Goal: Task Accomplishment & Management: Use online tool/utility

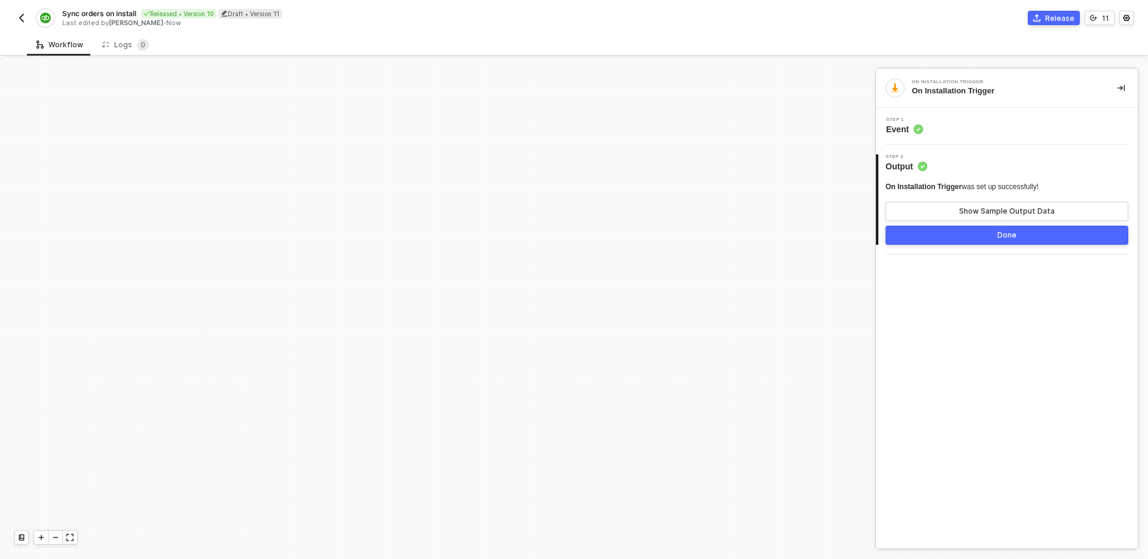
scroll to position [610, 0]
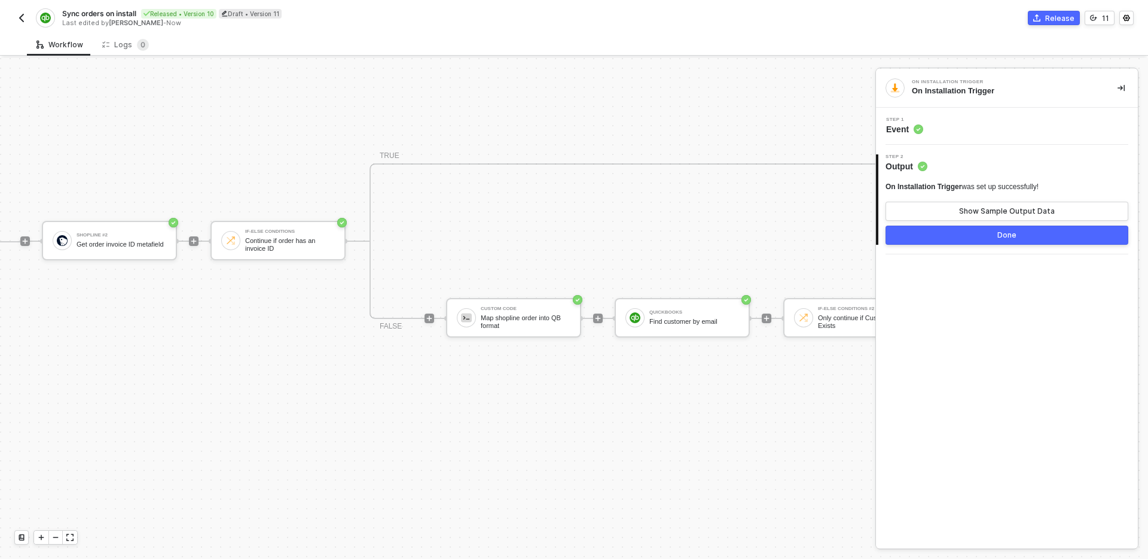
scroll to position [286, 1292]
click at [502, 318] on div "Map shopline order into QB format" at bounding box center [526, 322] width 90 height 15
click at [995, 209] on div "Show Sample Output Data" at bounding box center [1007, 211] width 96 height 10
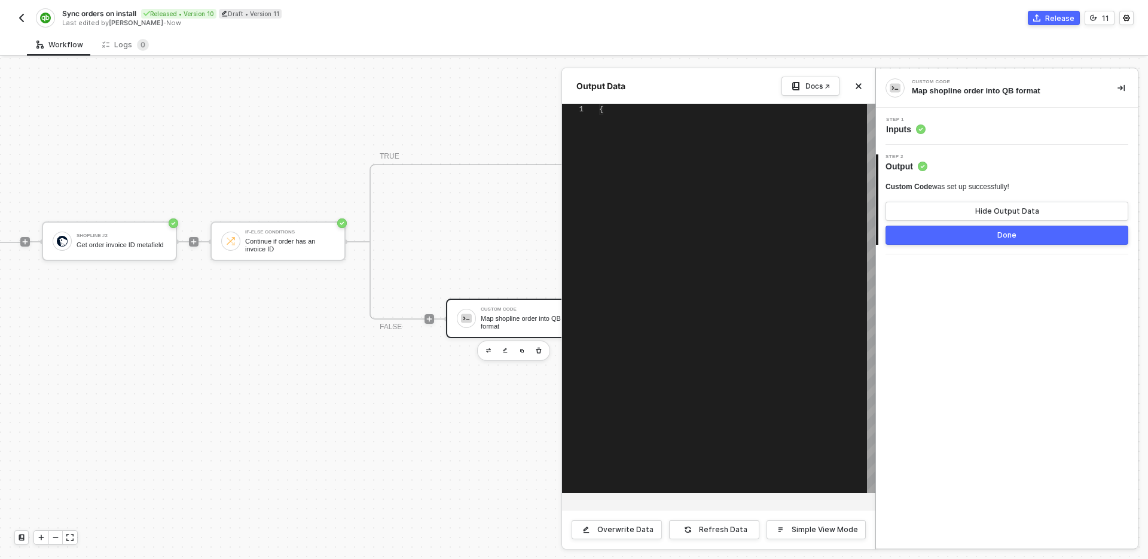
type textarea "{ "data": { "id": "21071385547400324138603859", "country": "Singapore", "curren…"
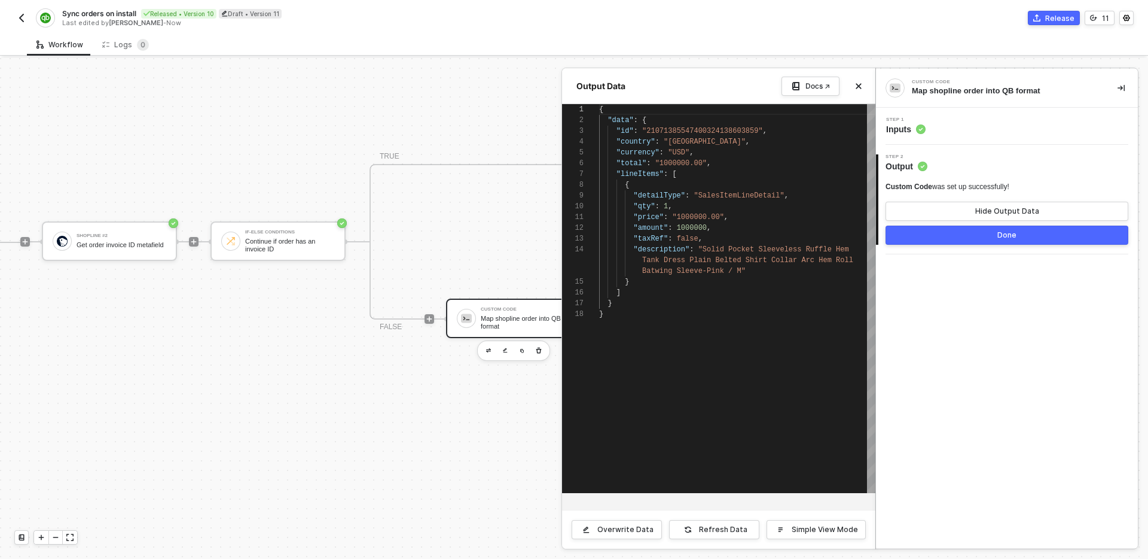
click at [1015, 133] on div "Step 1 Inputs" at bounding box center [1008, 126] width 259 height 18
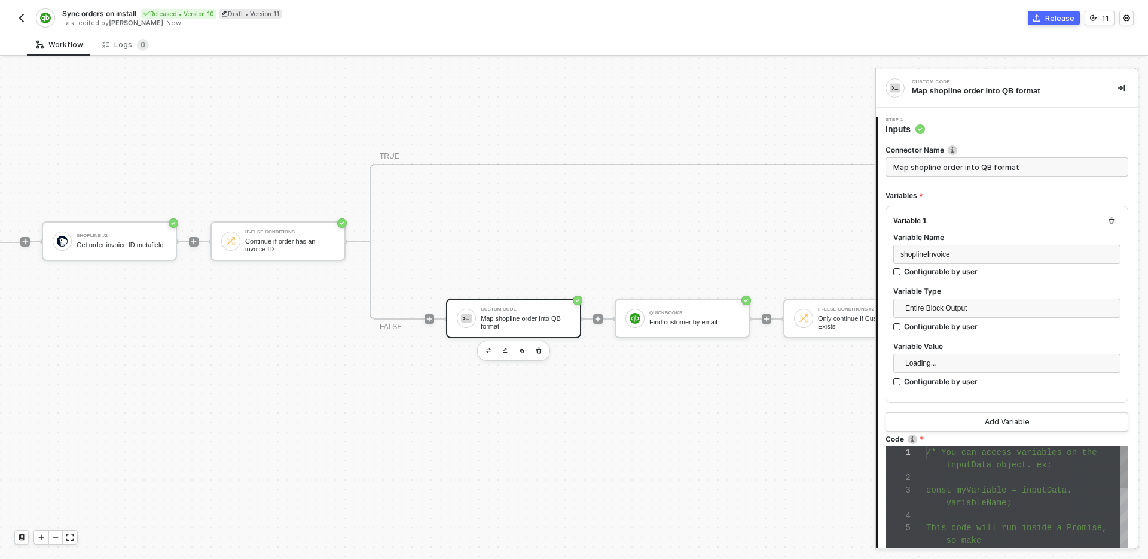
scroll to position [75, 0]
click at [989, 474] on div "or reject(error) if there is an error." at bounding box center [1027, 469] width 202 height 13
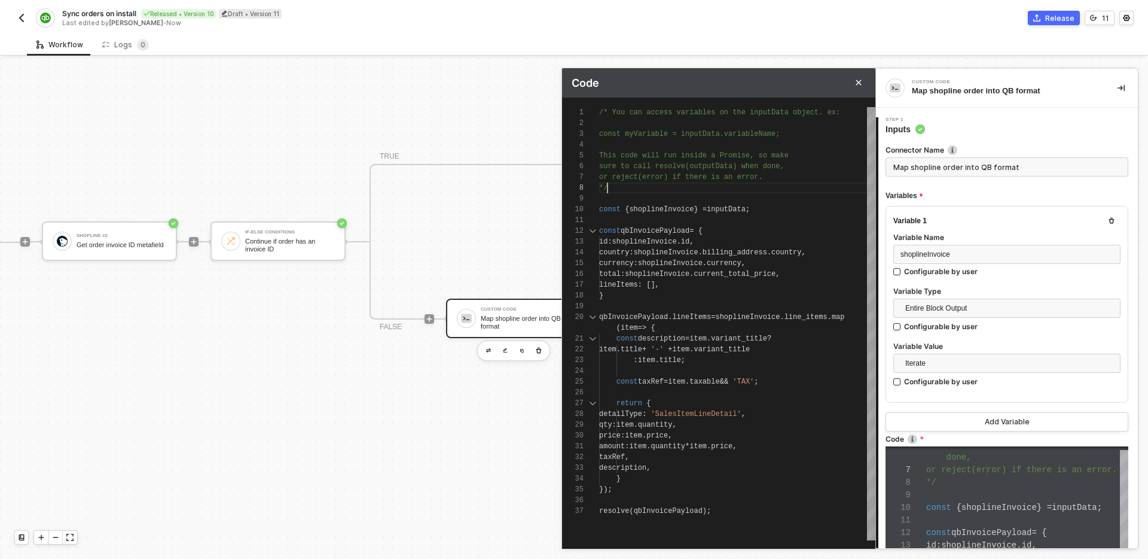
scroll to position [22, 0]
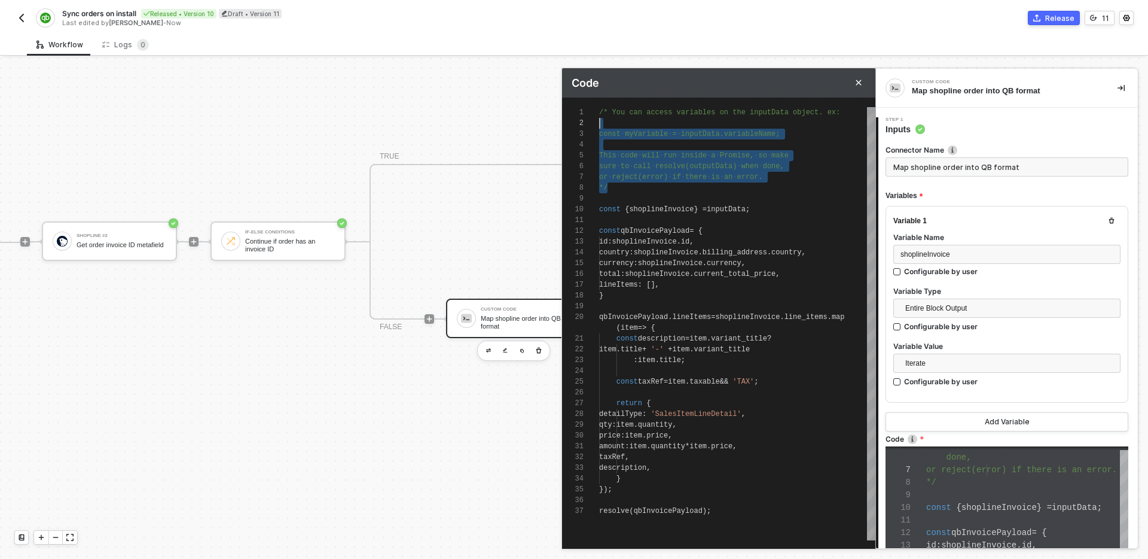
drag, startPoint x: 634, startPoint y: 189, endPoint x: 576, endPoint y: 100, distance: 106.6
type textarea "const { shoplineInvoice } = inputData; const qbInvoicePayload = { id: [DOMAIN_N…"
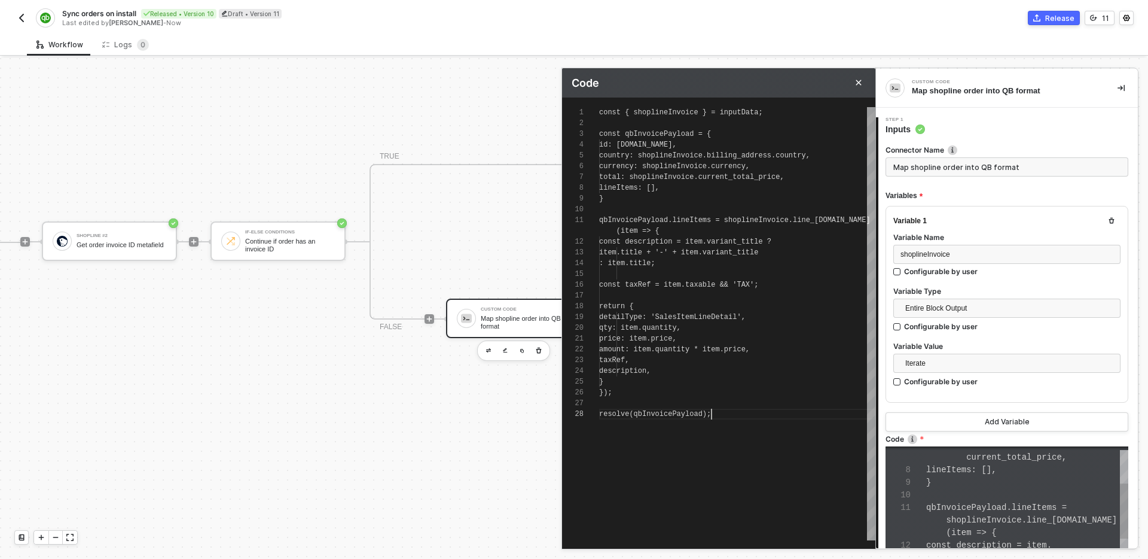
scroll to position [86, 112]
type textarea "const { shoplineInvoice } = inputData; const qbInvoicePayload = { id: [DOMAIN_N…"
click at [740, 188] on div "lineItems : []," at bounding box center [737, 187] width 276 height 11
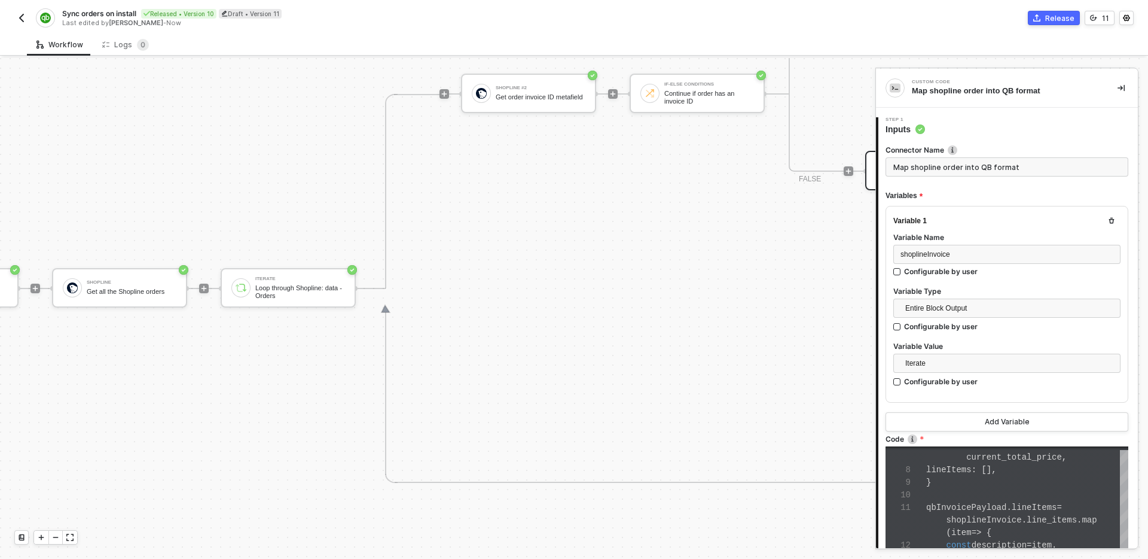
scroll to position [462, 872]
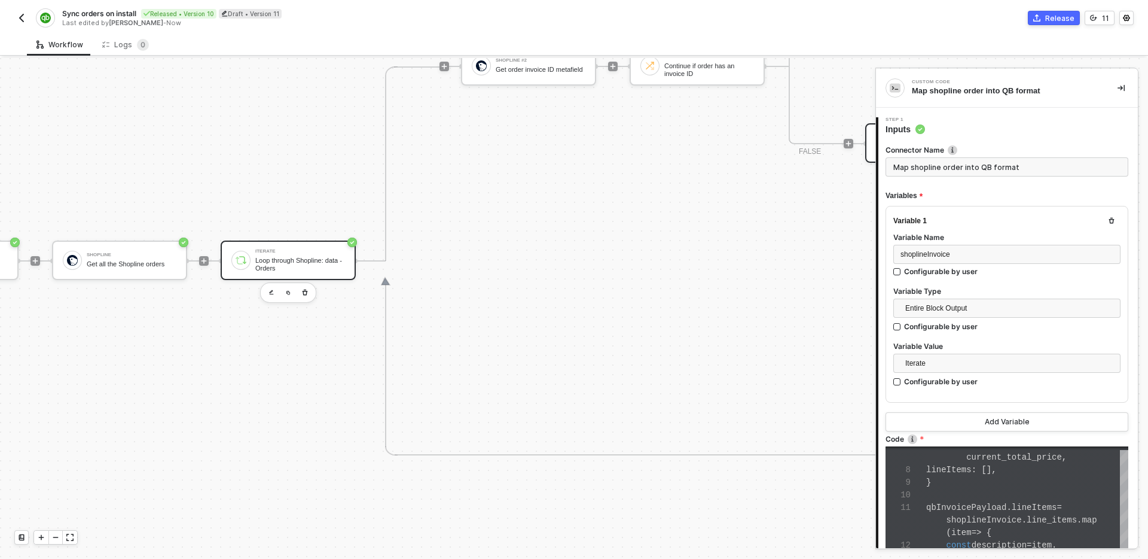
click at [291, 271] on div "Iterate Loop through Shopline: data - Orders" at bounding box center [288, 259] width 135 height 39
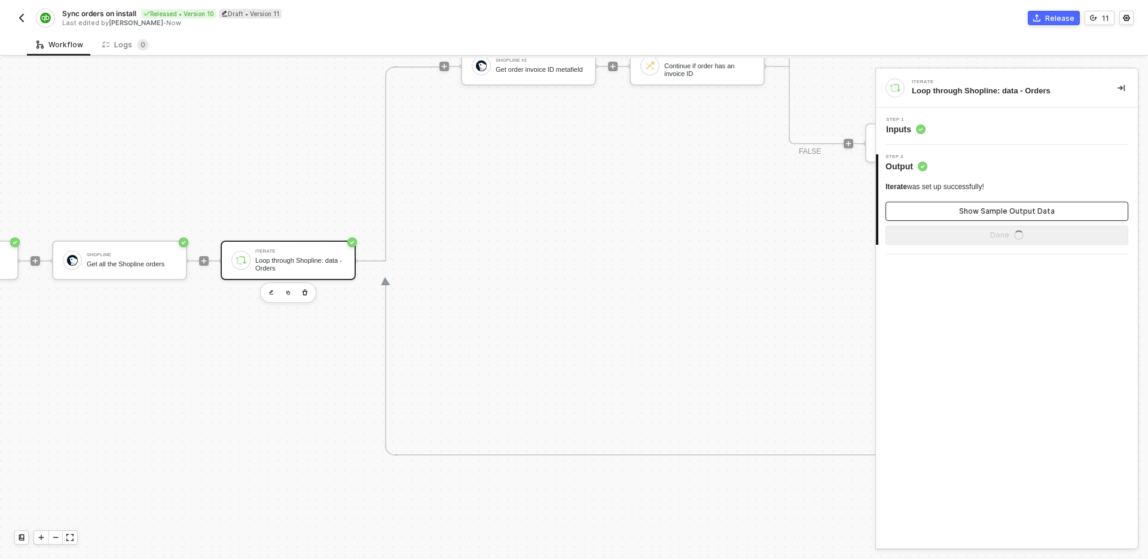
click at [963, 208] on div "Show Sample Output Data" at bounding box center [1007, 211] width 96 height 10
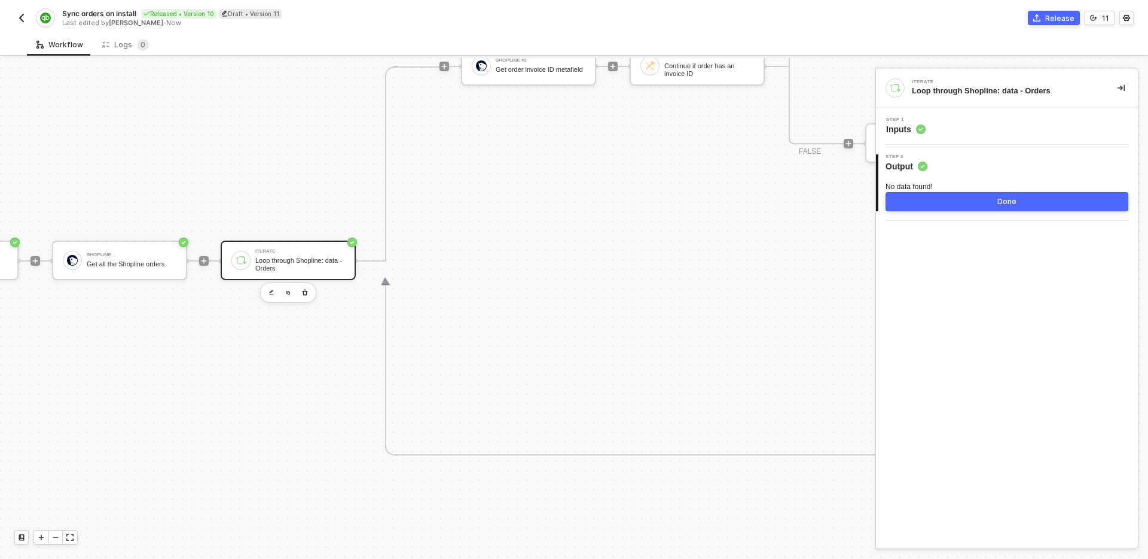
click at [988, 129] on div "Step 1 Inputs" at bounding box center [1008, 126] width 259 height 18
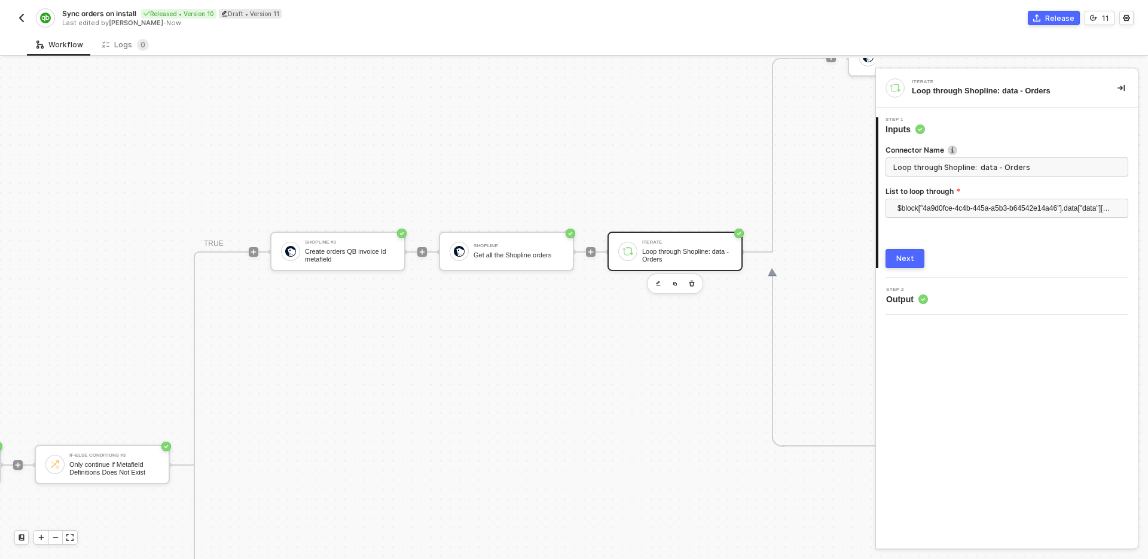
scroll to position [471, 485]
click at [985, 216] on span "$block["4a9d0fce-4c4b-445a-a5b3-b64542e14a46"].data["data"]["orders"]" at bounding box center [1010, 208] width 224 height 18
click at [543, 266] on div "Shopline Get all the Shopline orders" at bounding box center [507, 250] width 135 height 39
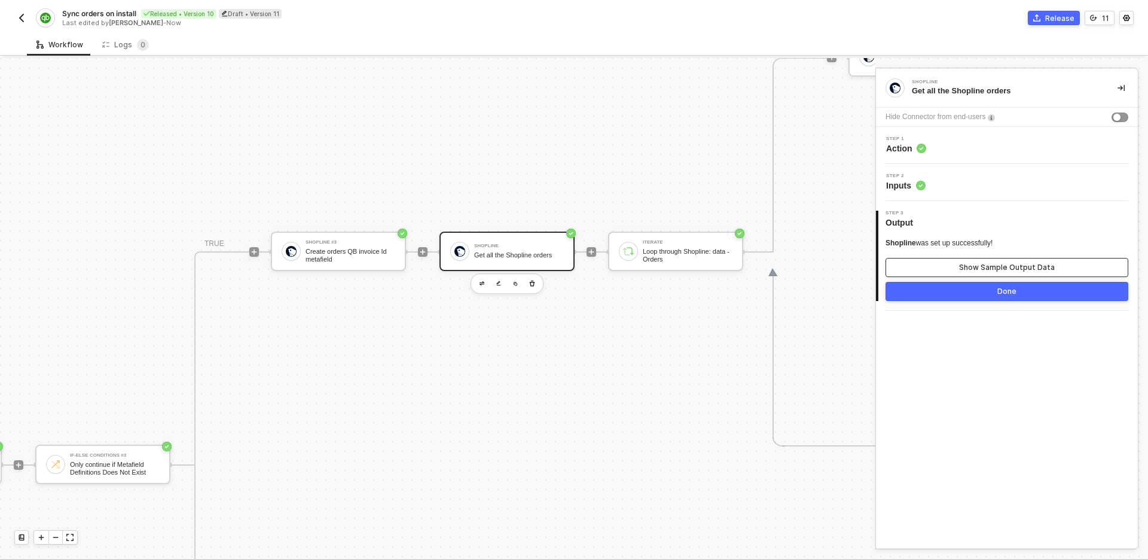
click at [1004, 264] on div "Show Sample Output Data" at bounding box center [1007, 268] width 96 height 10
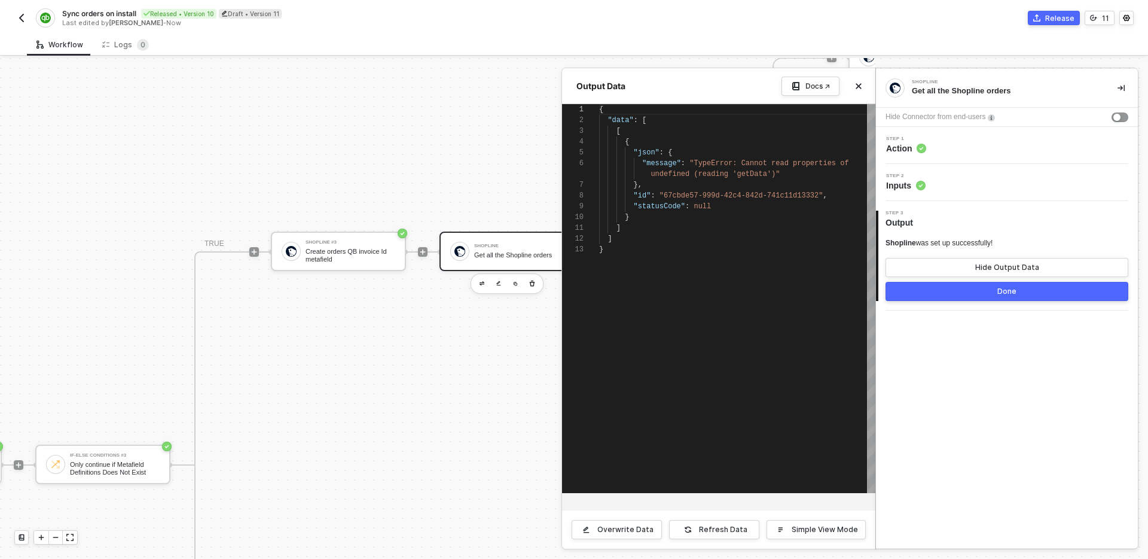
scroll to position [97, 0]
click at [737, 527] on div "Refresh Data" at bounding box center [723, 529] width 48 height 10
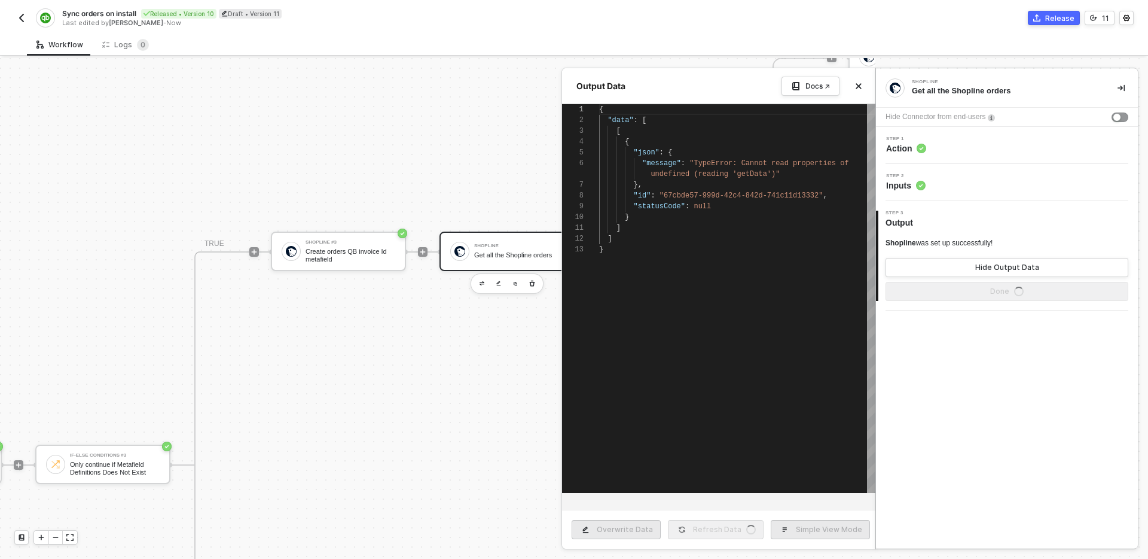
type textarea "{ "data": [ [ { "json": { "message": "TypeError: Cannot read properties of unde…"
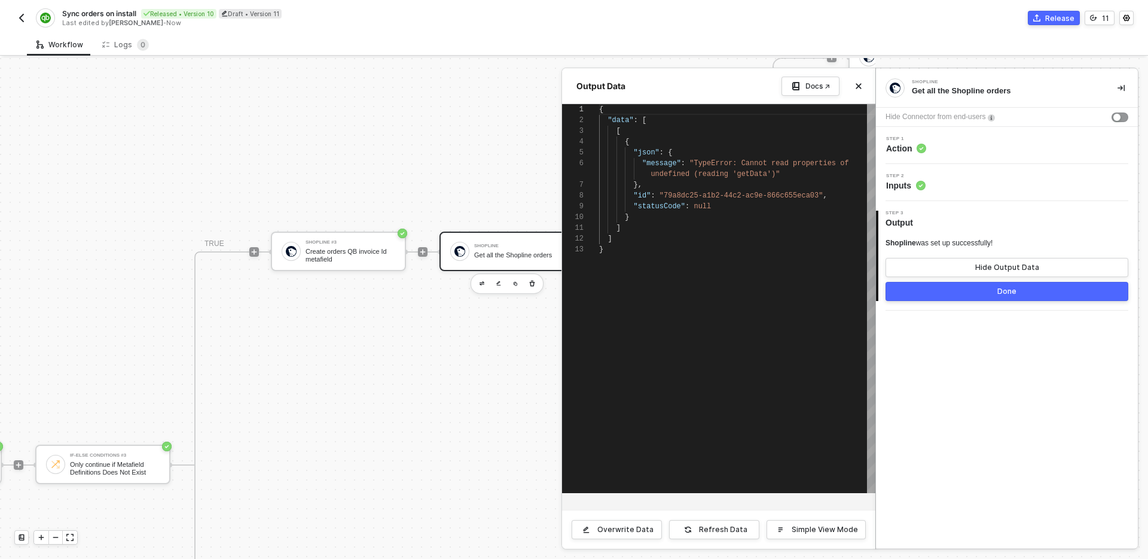
click at [1043, 188] on div "Step 2 Inputs" at bounding box center [1008, 182] width 259 height 18
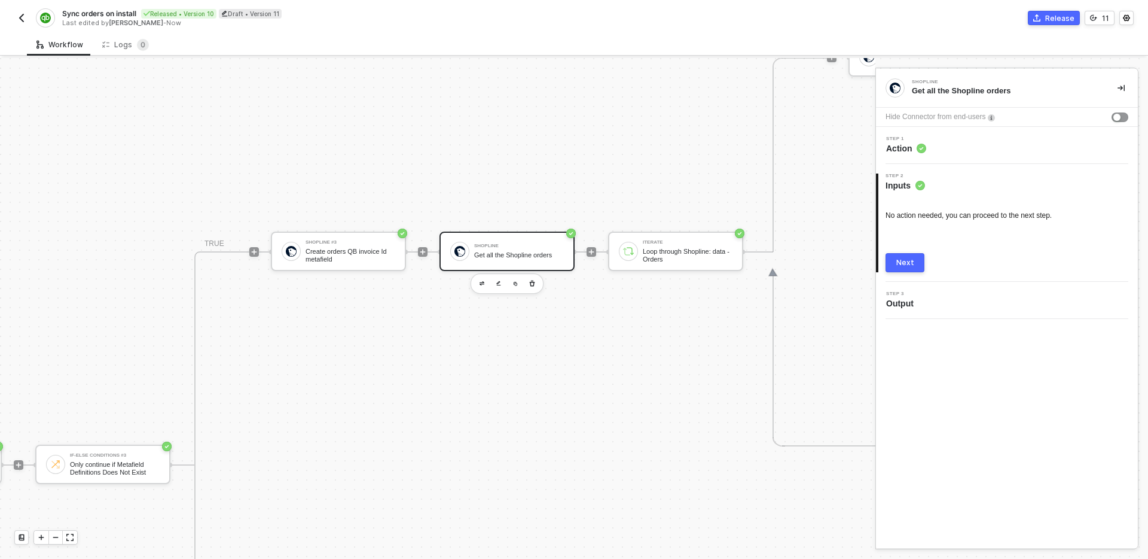
click at [991, 151] on div "Step 1 Action" at bounding box center [1008, 145] width 259 height 18
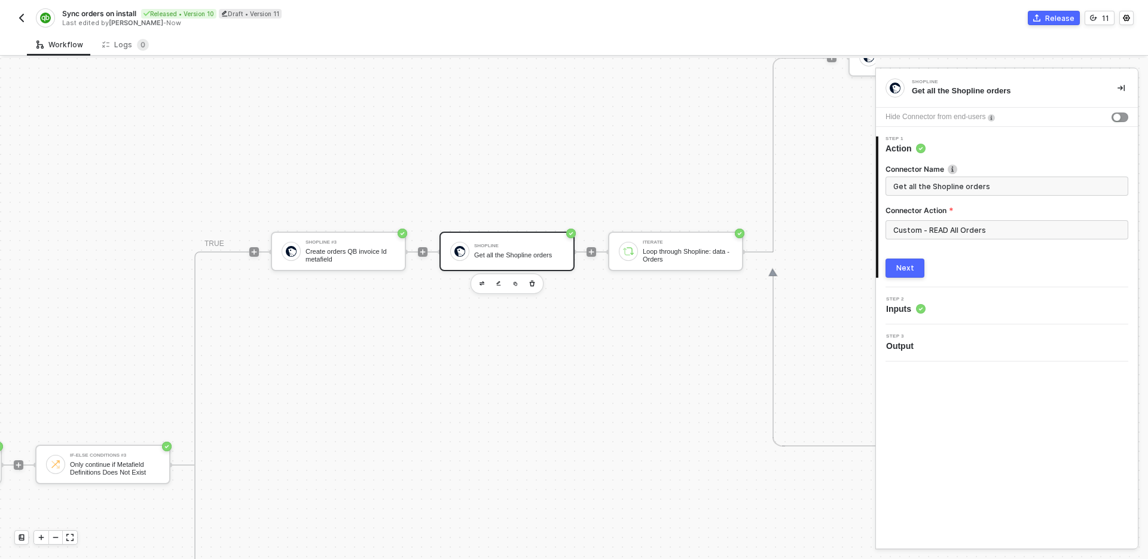
click at [919, 271] on button "Next" at bounding box center [905, 267] width 39 height 19
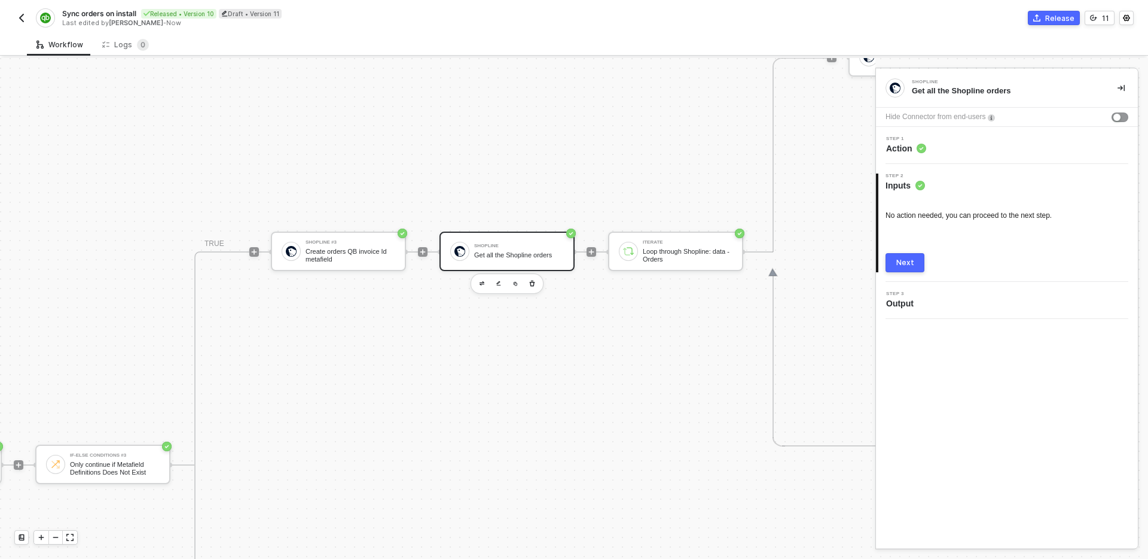
click at [918, 260] on button "Next" at bounding box center [905, 262] width 39 height 19
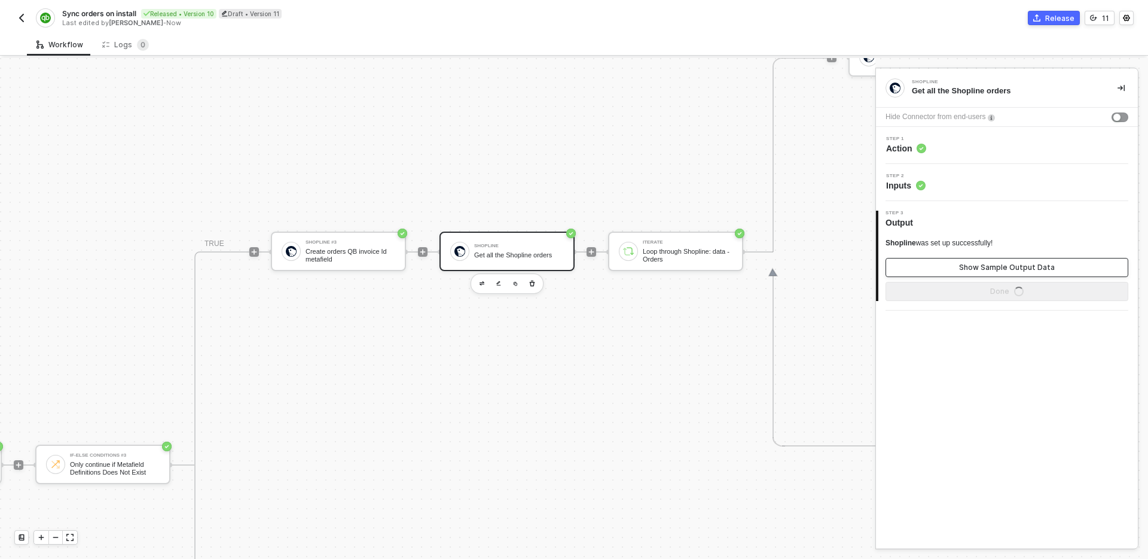
click at [925, 263] on button "Show Sample Output Data" at bounding box center [1007, 267] width 243 height 19
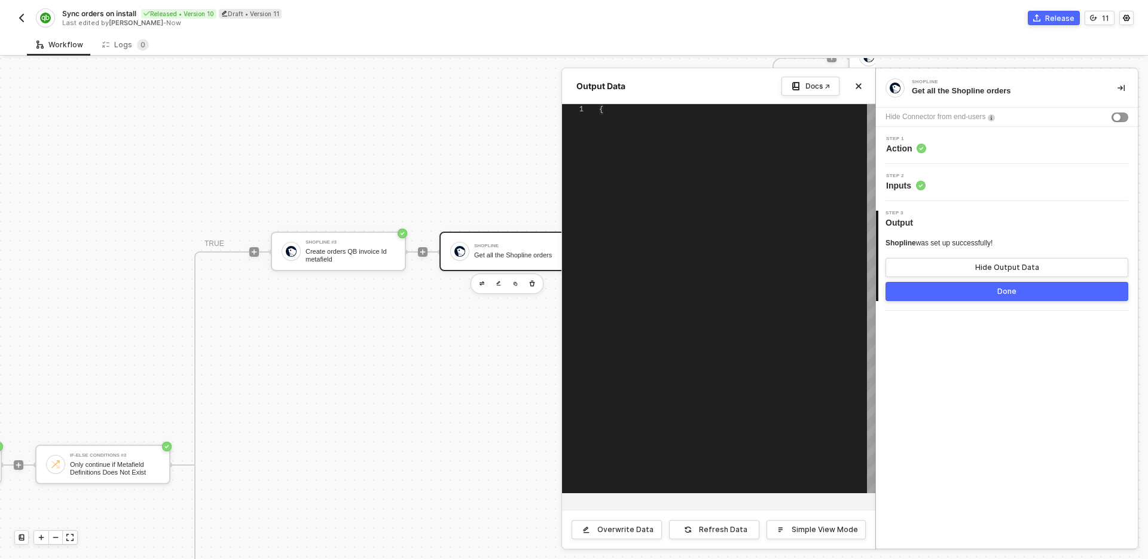
type textarea "{ "data": [ [ { "json": { "message": "TypeError: Cannot read properties of unde…"
click at [925, 261] on button "Hide Output Data" at bounding box center [1007, 267] width 243 height 19
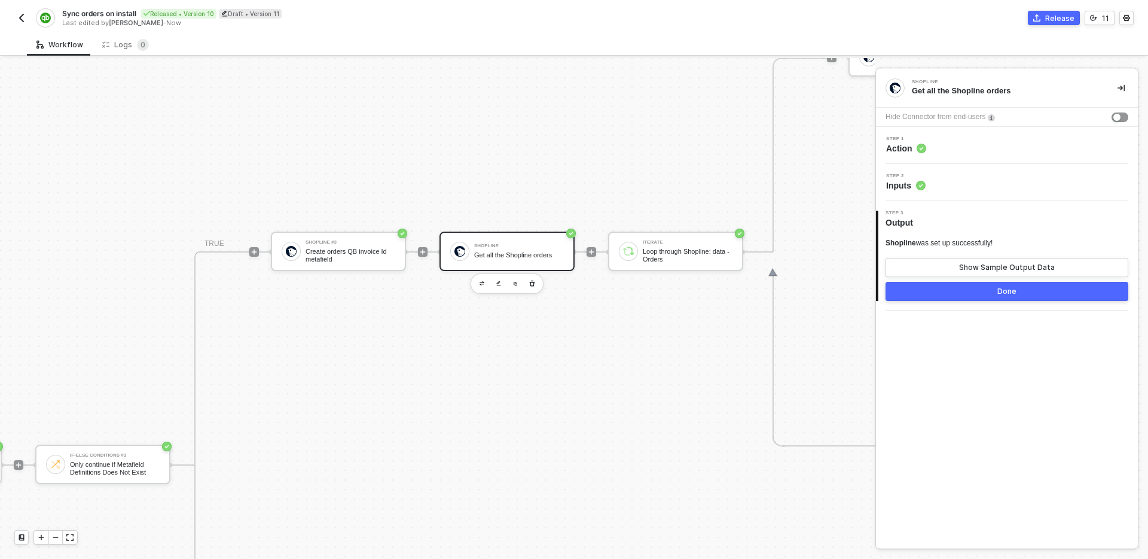
click at [955, 149] on div "Step 1 Action" at bounding box center [1008, 145] width 259 height 18
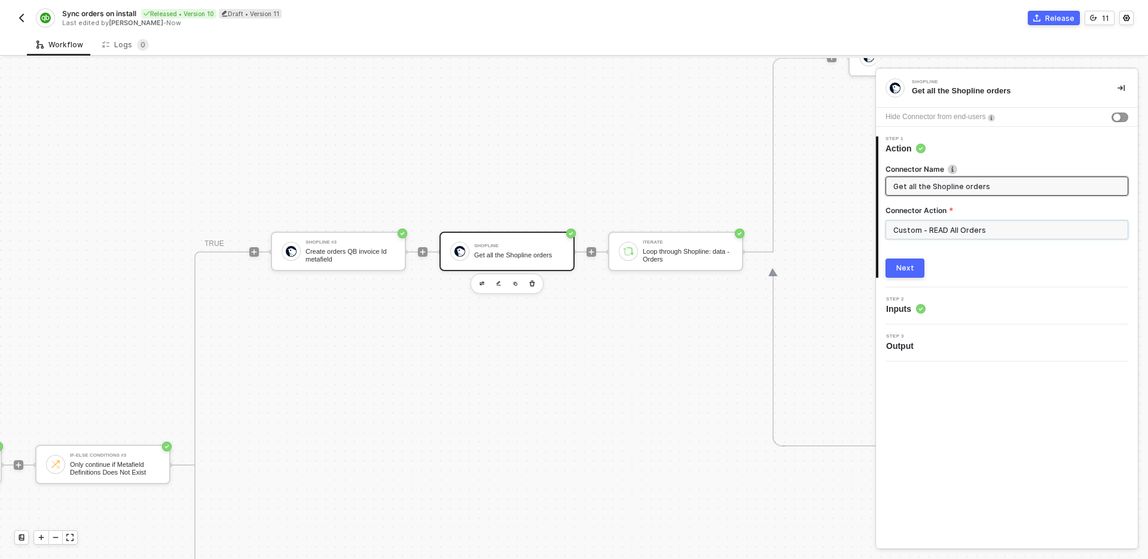
click at [966, 221] on input "Custom - READ All Orders" at bounding box center [1007, 229] width 243 height 19
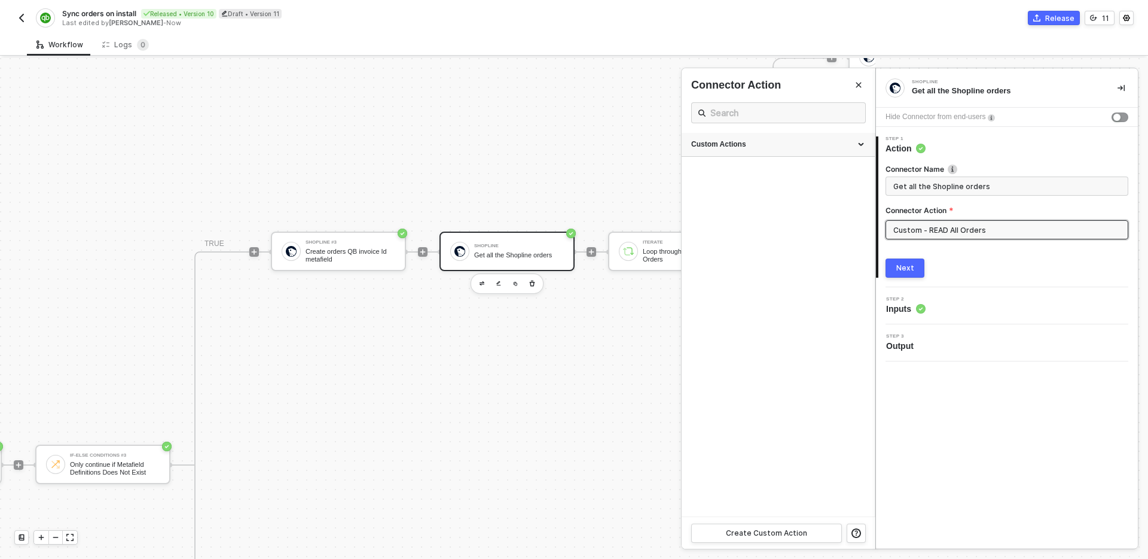
click at [862, 145] on icon at bounding box center [862, 145] width 6 height 0
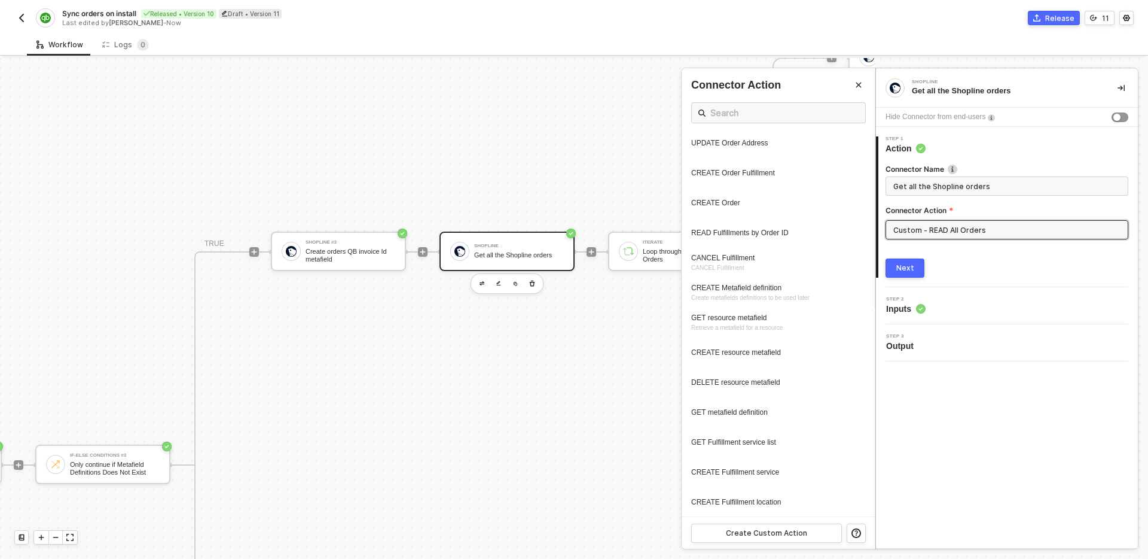
scroll to position [0, 0]
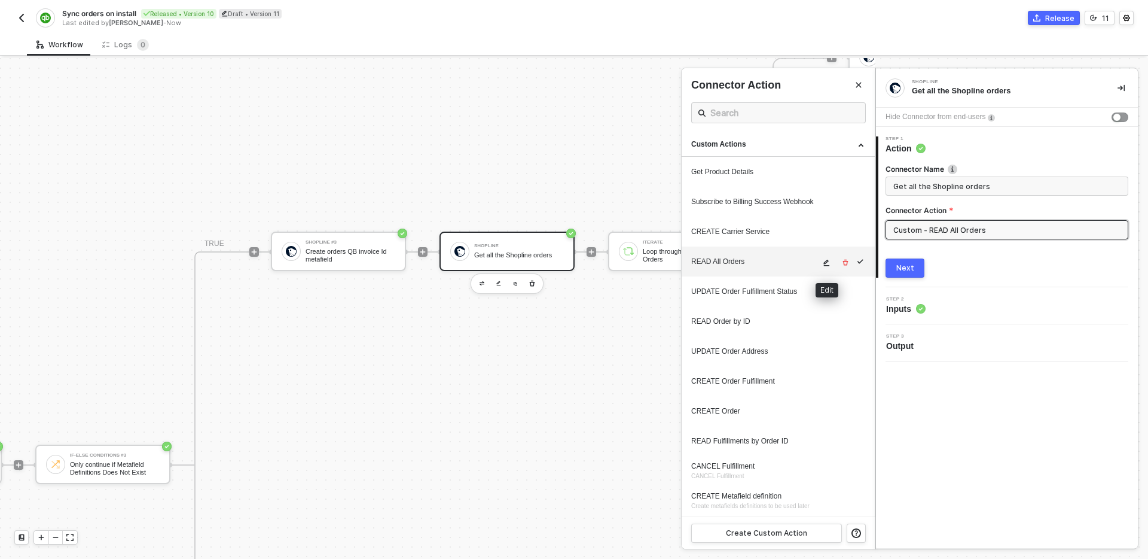
click at [826, 260] on icon "icon-edit" at bounding box center [826, 262] width 7 height 7
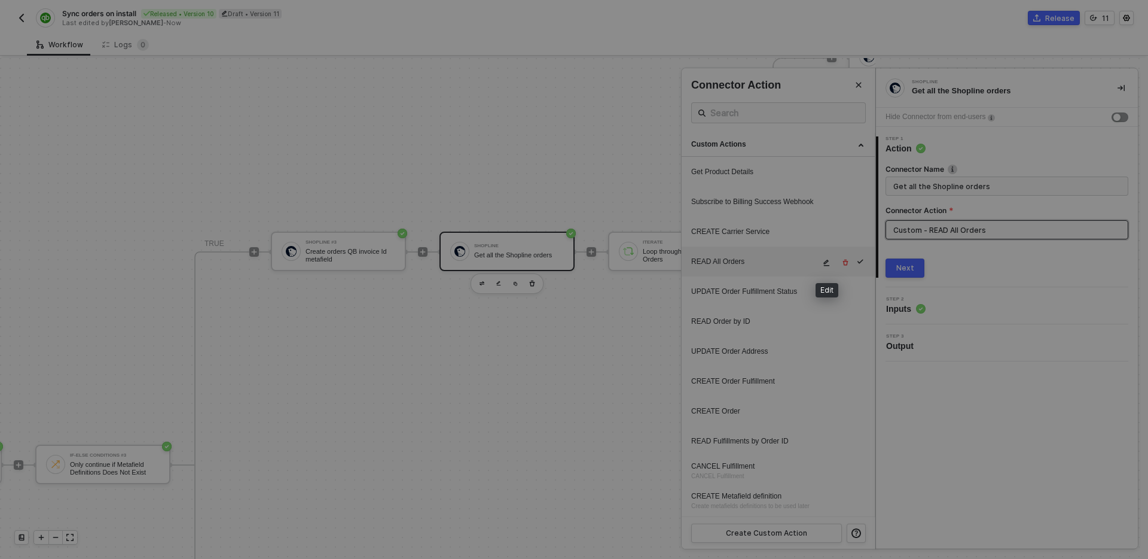
type textarea "HTTP/1.1 200 OK { "data": { "orders": [ { "source_name": null, "currency": "USD…"
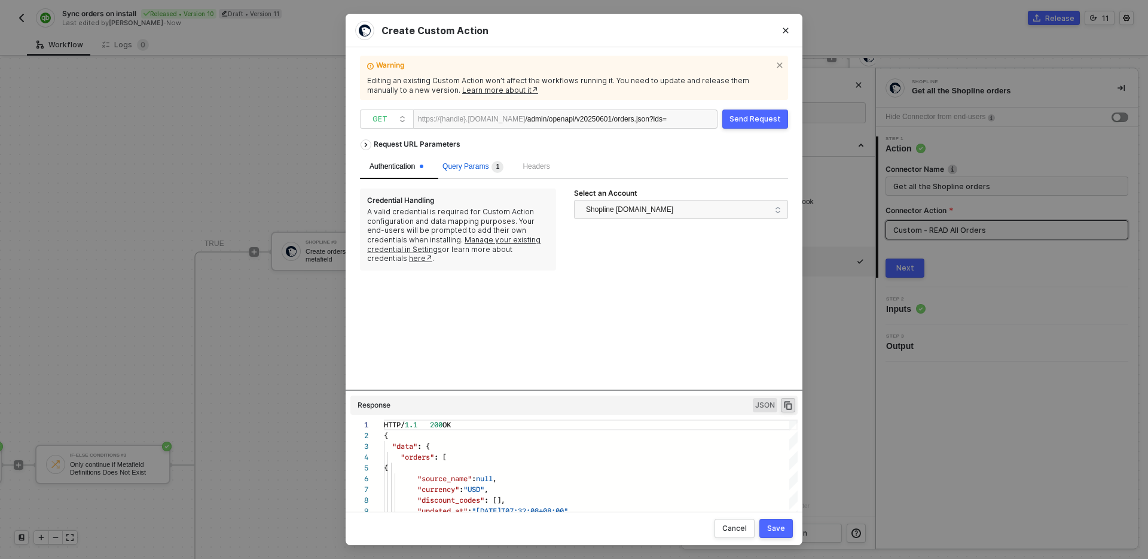
click at [466, 167] on span "Query Params 1" at bounding box center [472, 166] width 61 height 8
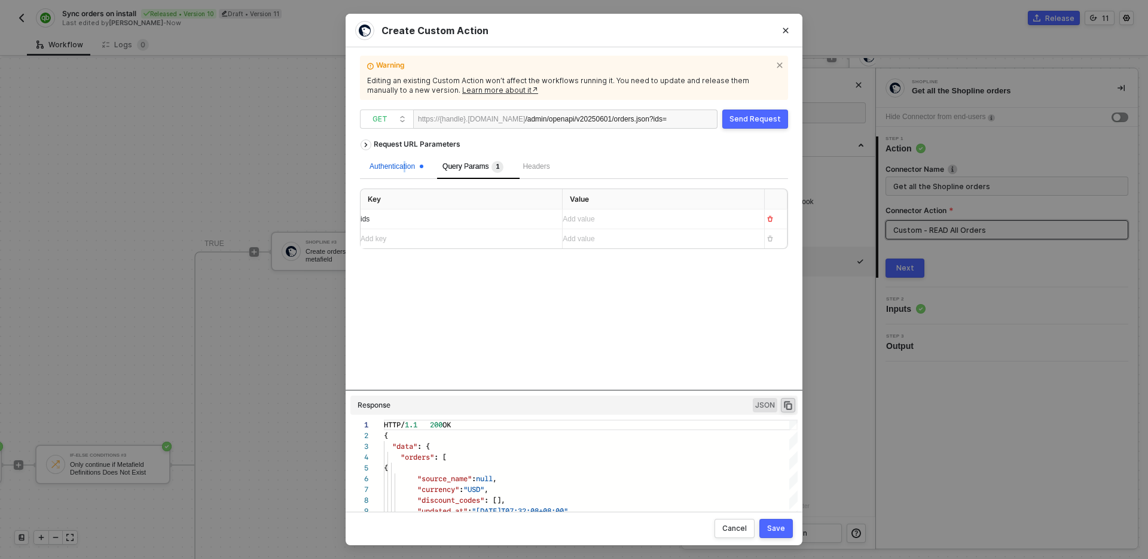
click at [407, 169] on div "Authentication" at bounding box center [397, 166] width 54 height 11
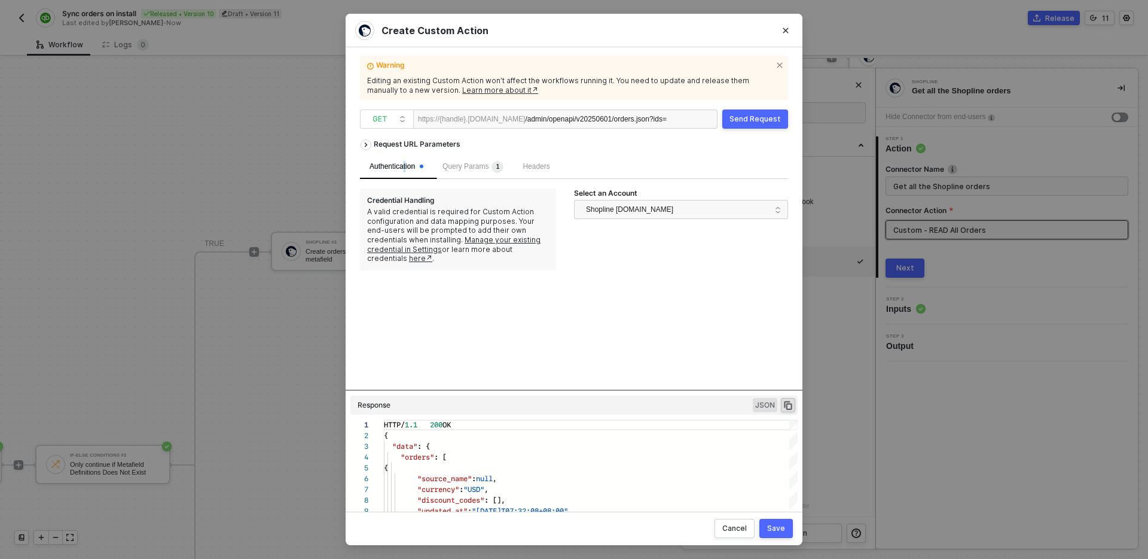
click at [744, 114] on div "Send Request" at bounding box center [755, 119] width 51 height 10
click at [779, 527] on div "Save" at bounding box center [776, 528] width 18 height 10
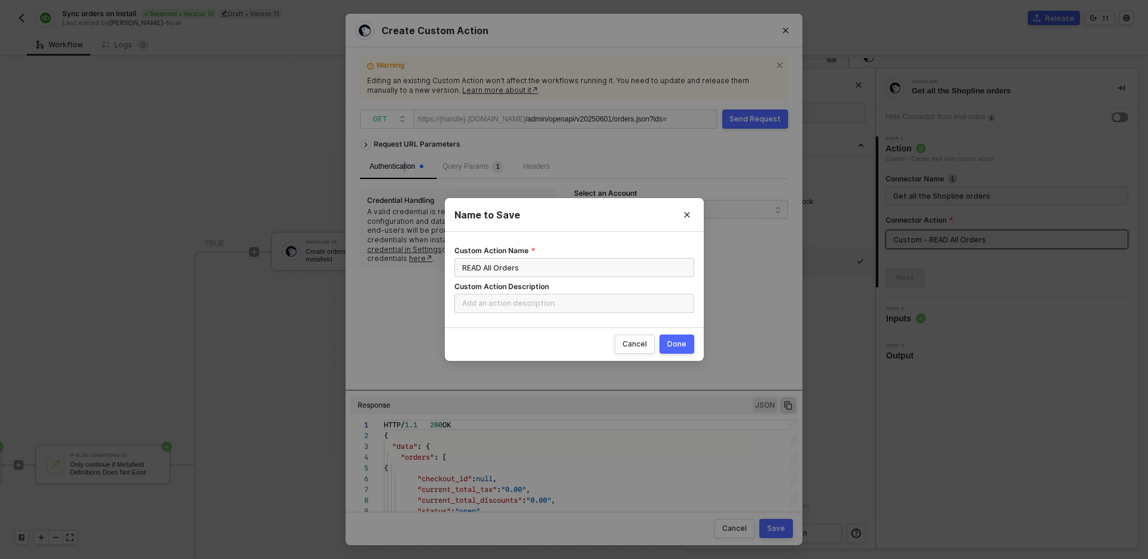
click at [692, 349] on button "Done" at bounding box center [677, 343] width 35 height 19
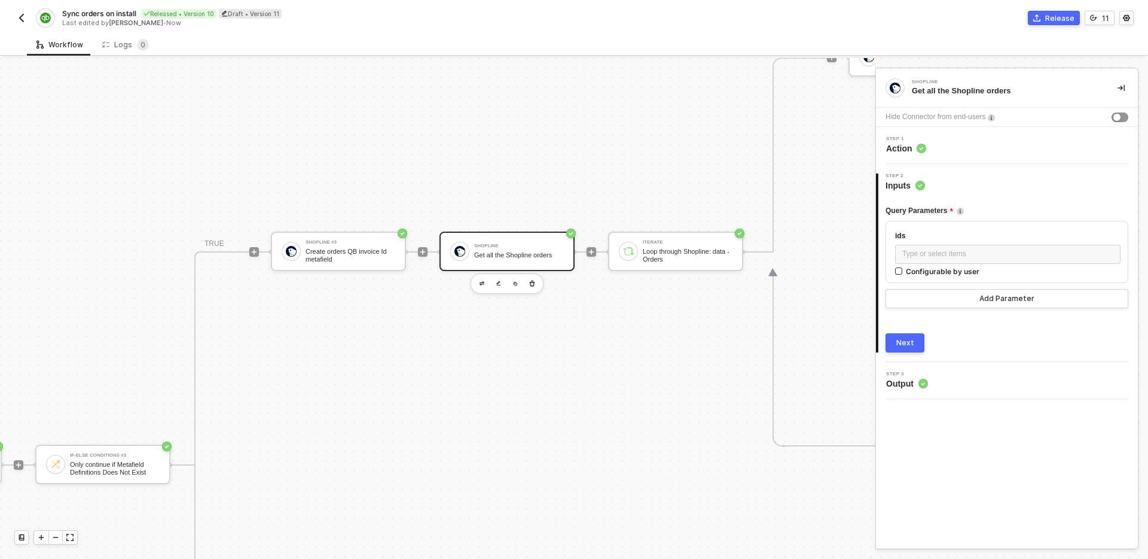
click at [912, 347] on div "Next" at bounding box center [905, 343] width 18 height 10
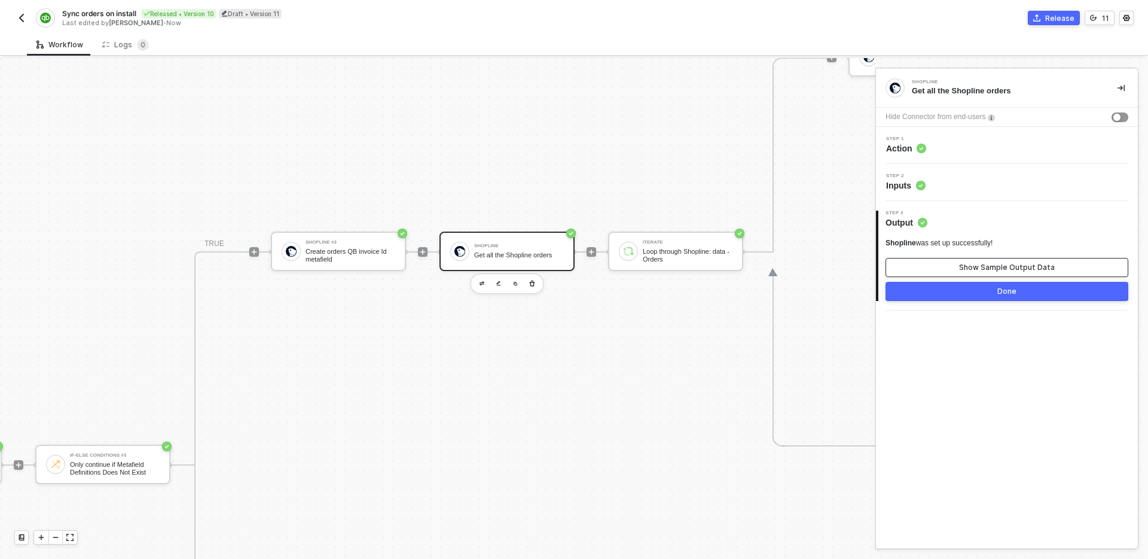
drag, startPoint x: 963, startPoint y: 267, endPoint x: 1007, endPoint y: 245, distance: 49.5
click at [963, 268] on div "Show Sample Output Data" at bounding box center [1007, 268] width 96 height 10
click at [993, 267] on div "Show Sample Output Data" at bounding box center [1007, 268] width 96 height 10
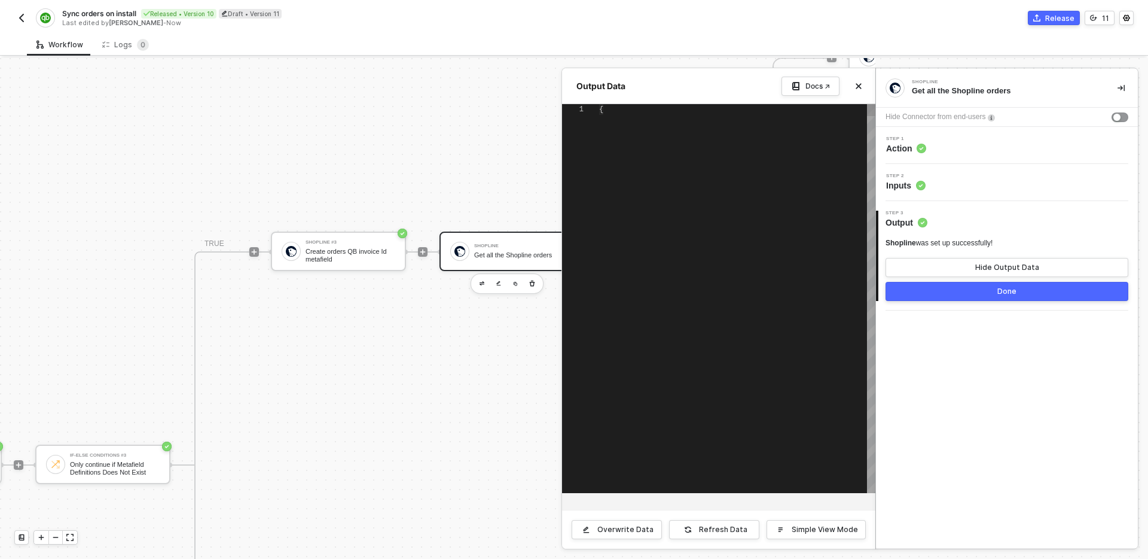
type textarea "{ "data": { "orders": [ { "current_total_duties_set": null, "total_line_items_p…"
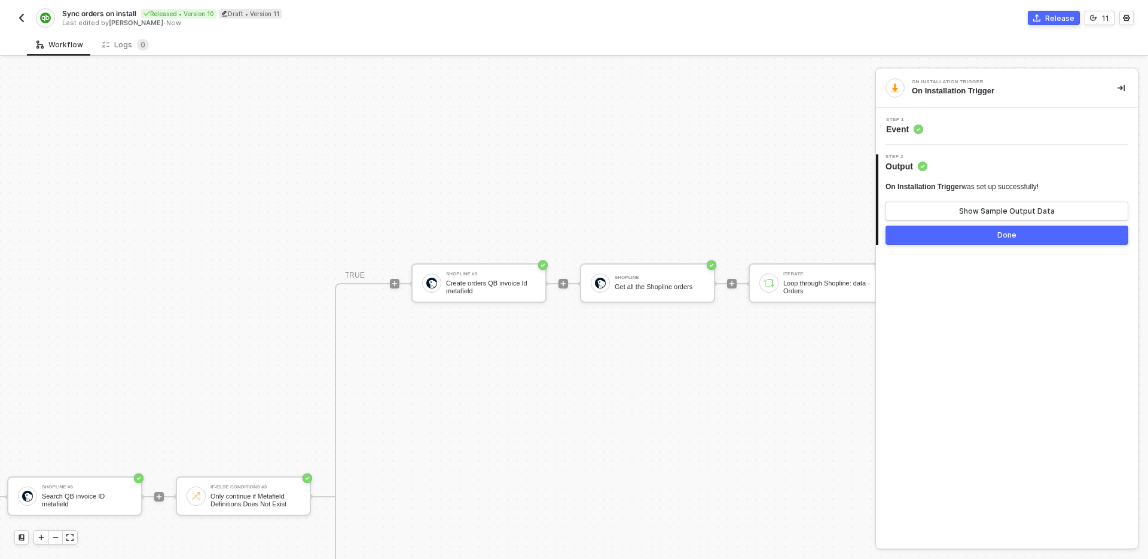
scroll to position [439, 520]
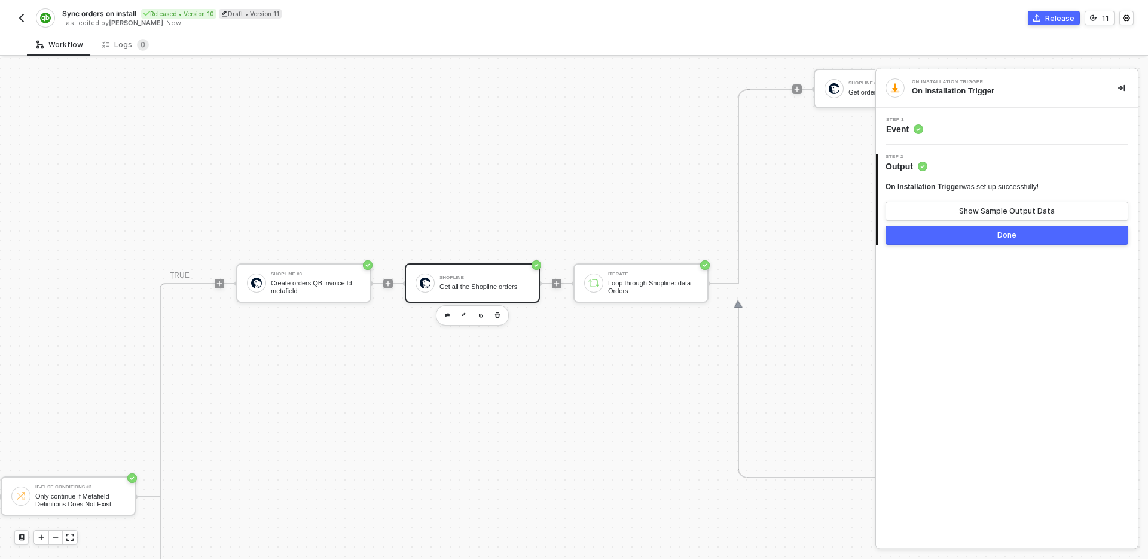
click at [496, 295] on div "Shopline Get all the Shopline orders" at bounding box center [472, 282] width 135 height 39
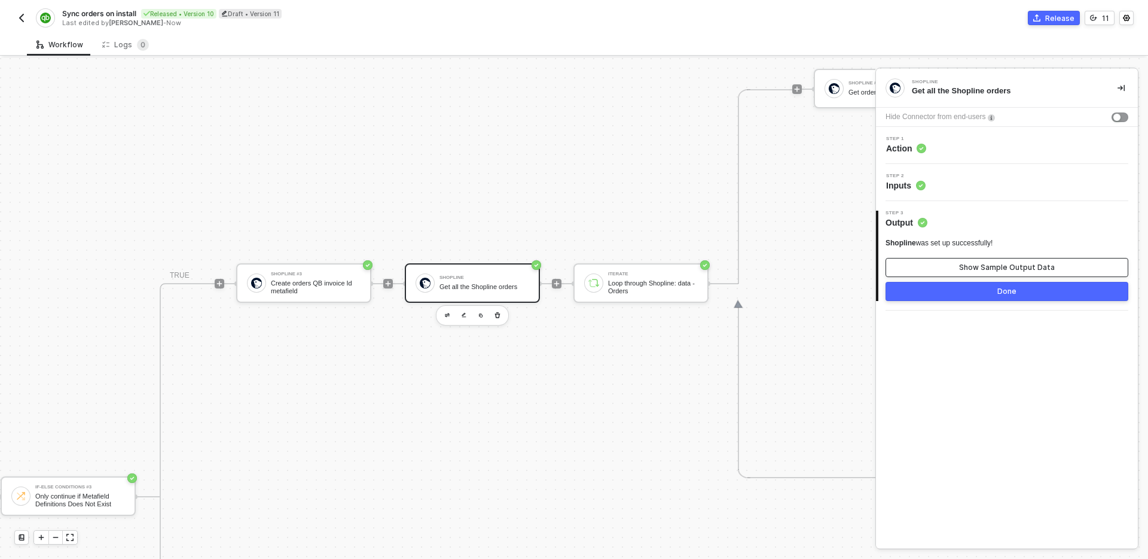
click at [1040, 264] on div "Show Sample Output Data" at bounding box center [1007, 268] width 96 height 10
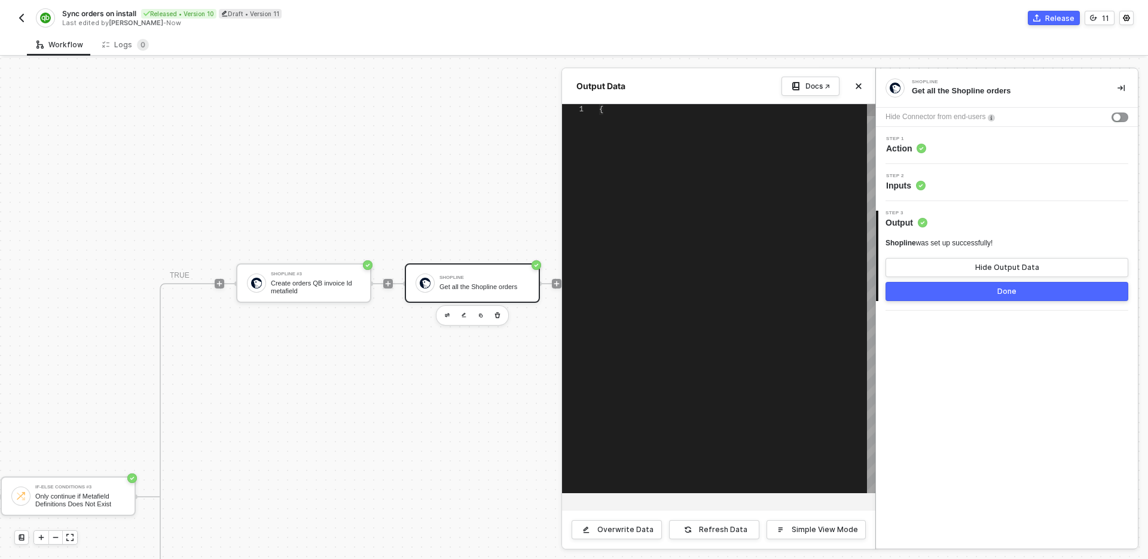
scroll to position [108, 0]
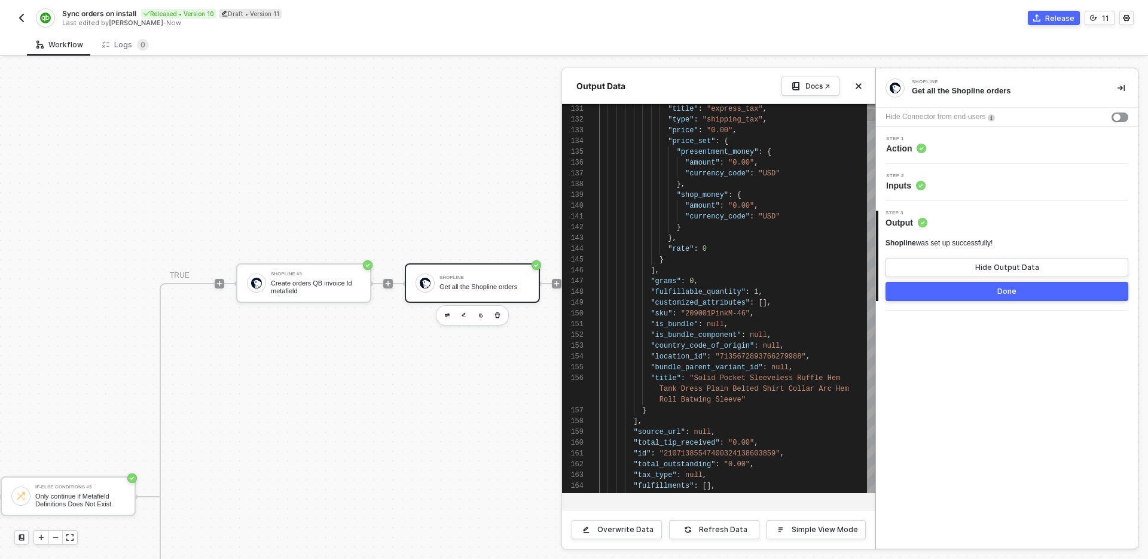
type textarea ""rate": 0 } ], "grams": 0, "fulfillable_quantity": 1, "customized_attributes": …"
click at [714, 312] on span ""209001PinkM-46"" at bounding box center [715, 313] width 69 height 8
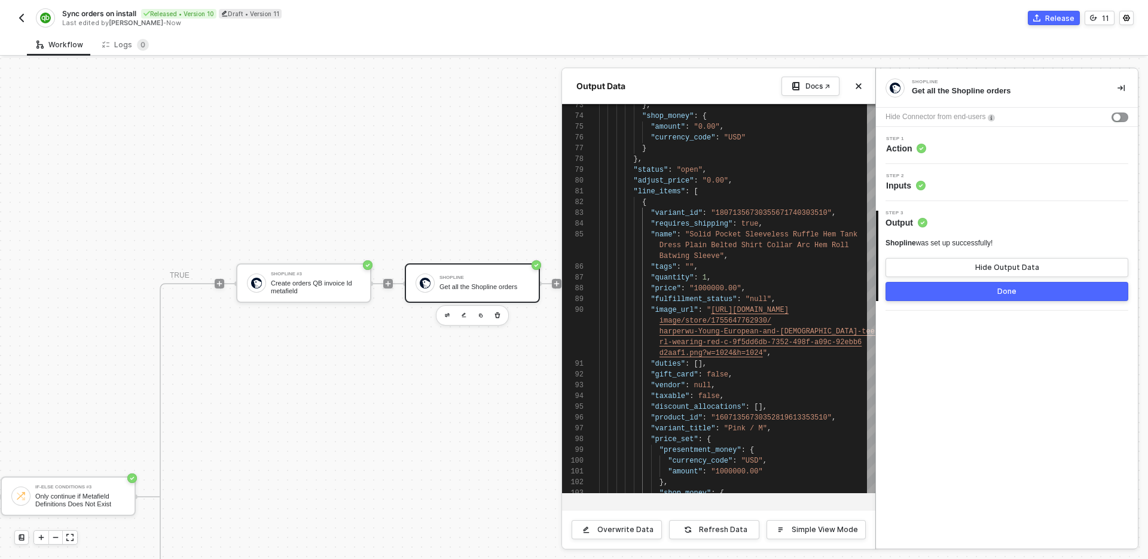
click at [954, 294] on button "Done" at bounding box center [1007, 291] width 243 height 19
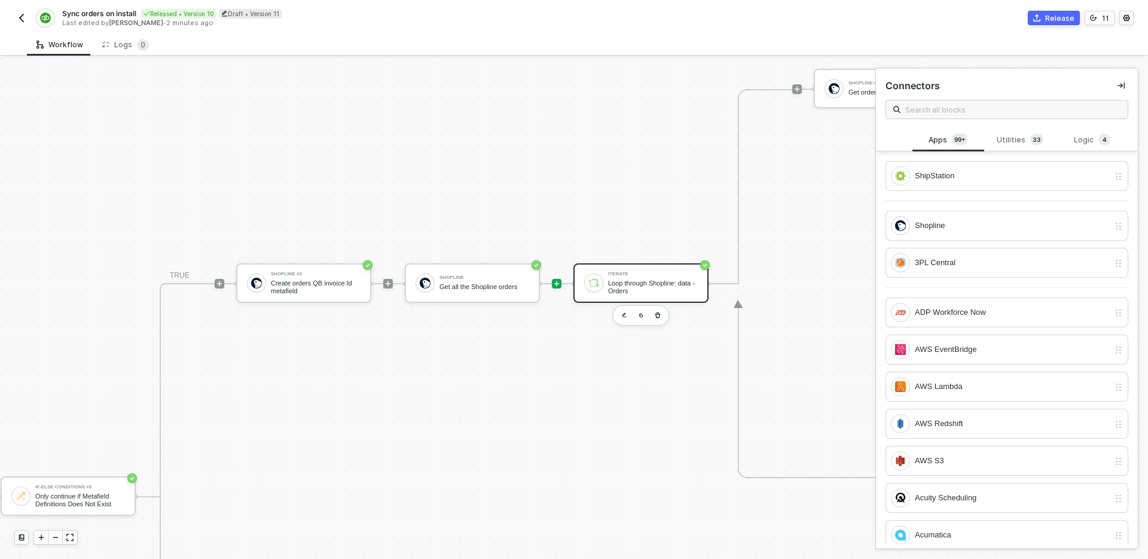
click at [658, 283] on div "Loop through Shopline: data - Orders" at bounding box center [653, 286] width 90 height 15
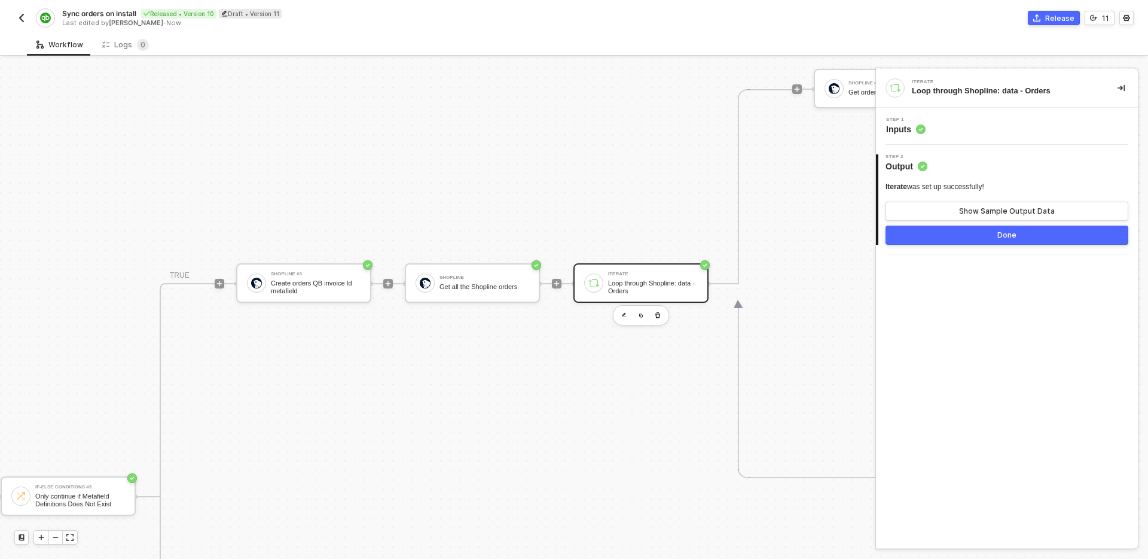
click at [991, 124] on div "Step 1 Inputs" at bounding box center [1008, 126] width 259 height 18
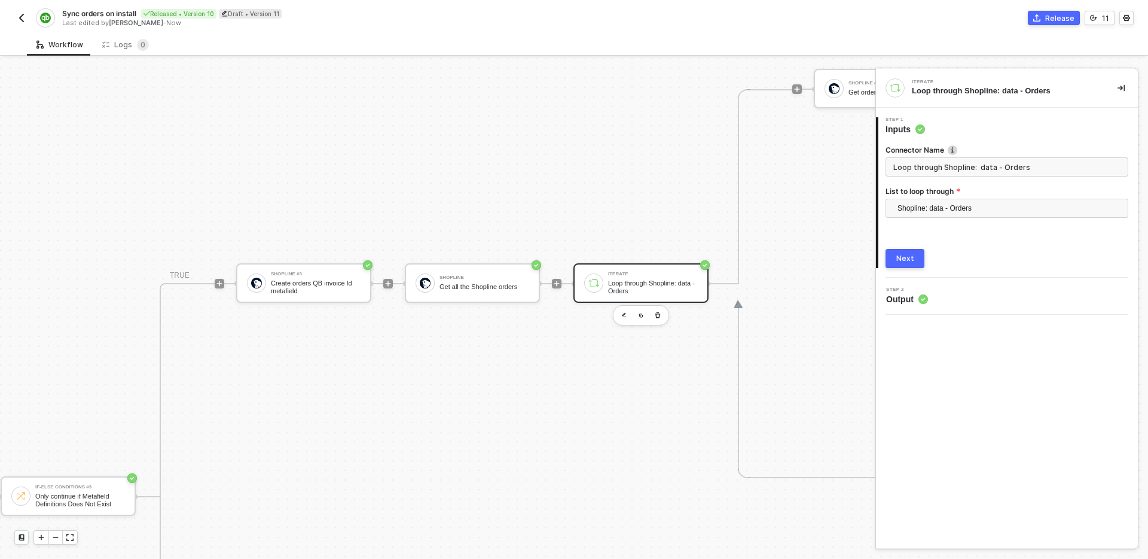
click at [957, 305] on div "2 Step 2 Output" at bounding box center [1007, 295] width 262 height 37
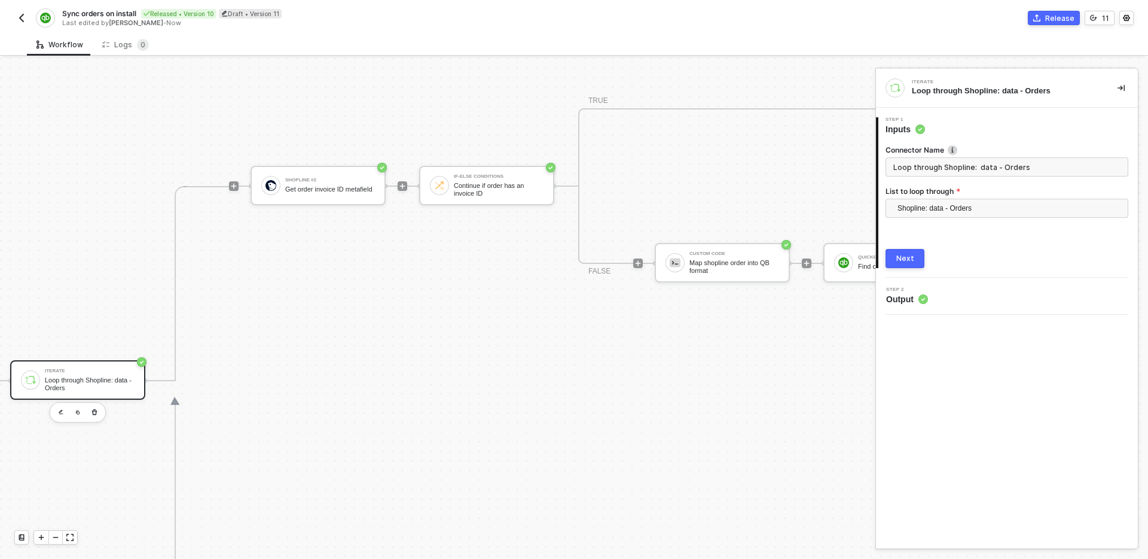
scroll to position [342, 1158]
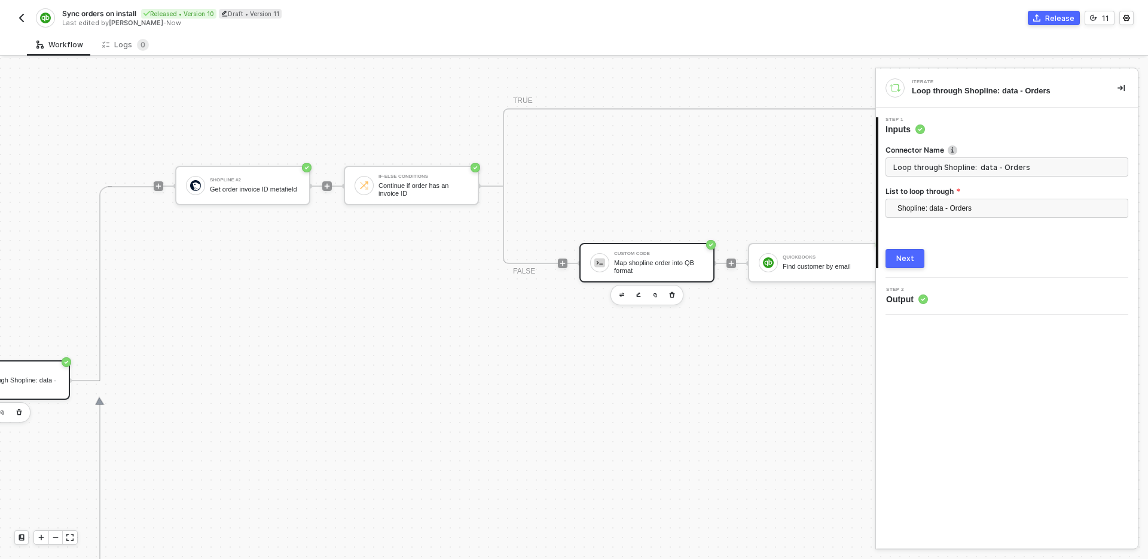
click at [682, 257] on div "Custom Code Map shopline order into QB format" at bounding box center [659, 262] width 90 height 23
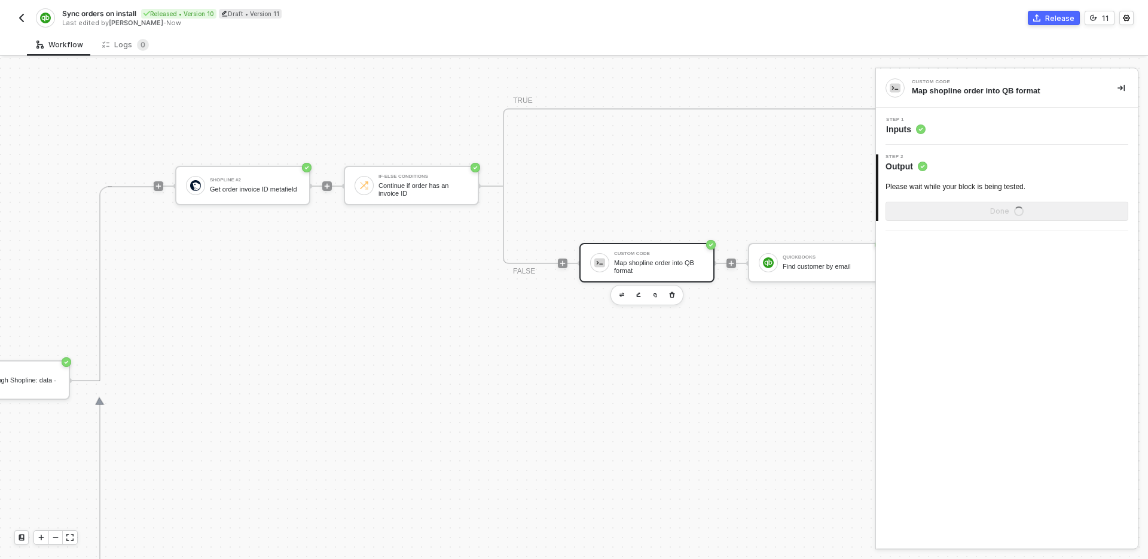
click at [1002, 132] on div "Step 1 Inputs" at bounding box center [1008, 126] width 259 height 18
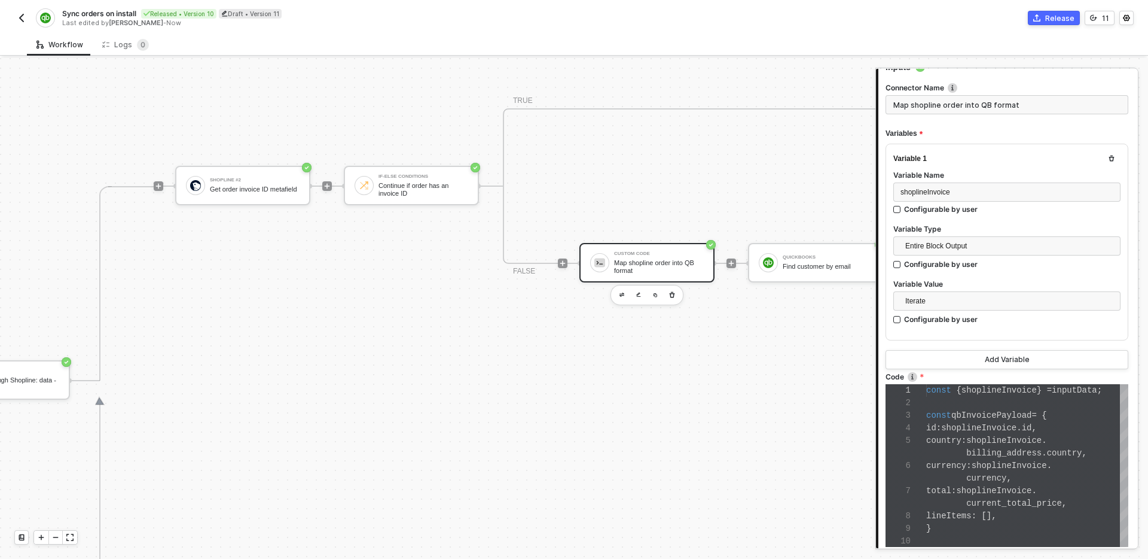
scroll to position [69, 0]
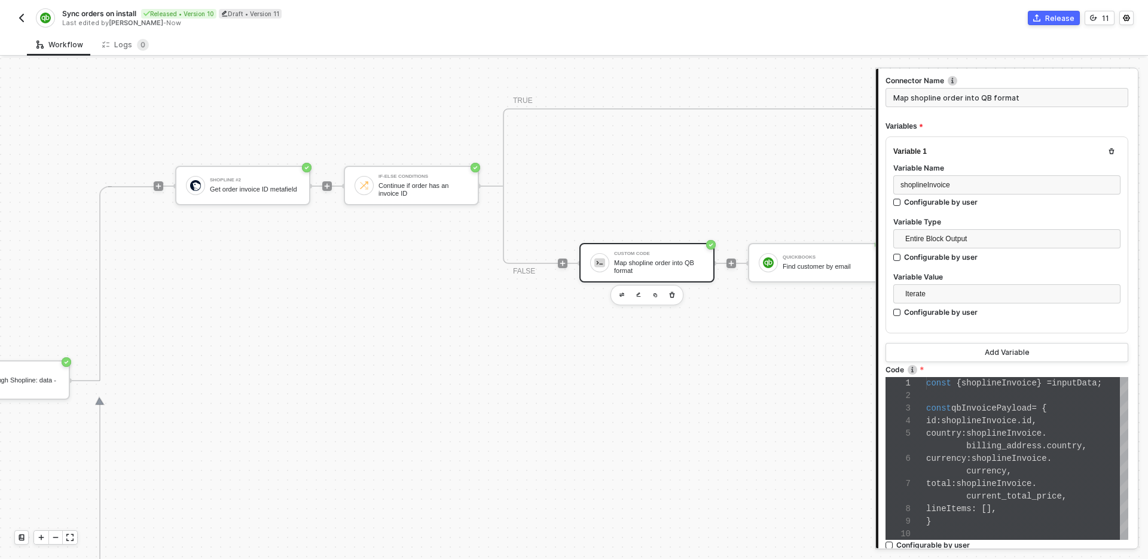
click at [651, 382] on div "Shopline #2 Get order invoice ID metafield If-Else Conditions Continue if order…" at bounding box center [1061, 380] width 1814 height 389
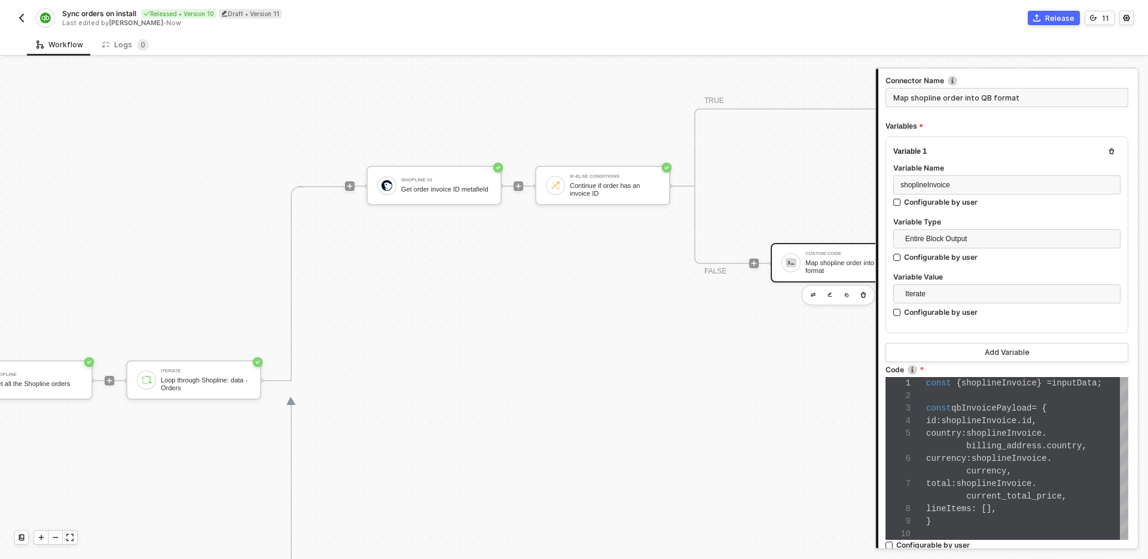
scroll to position [342, 907]
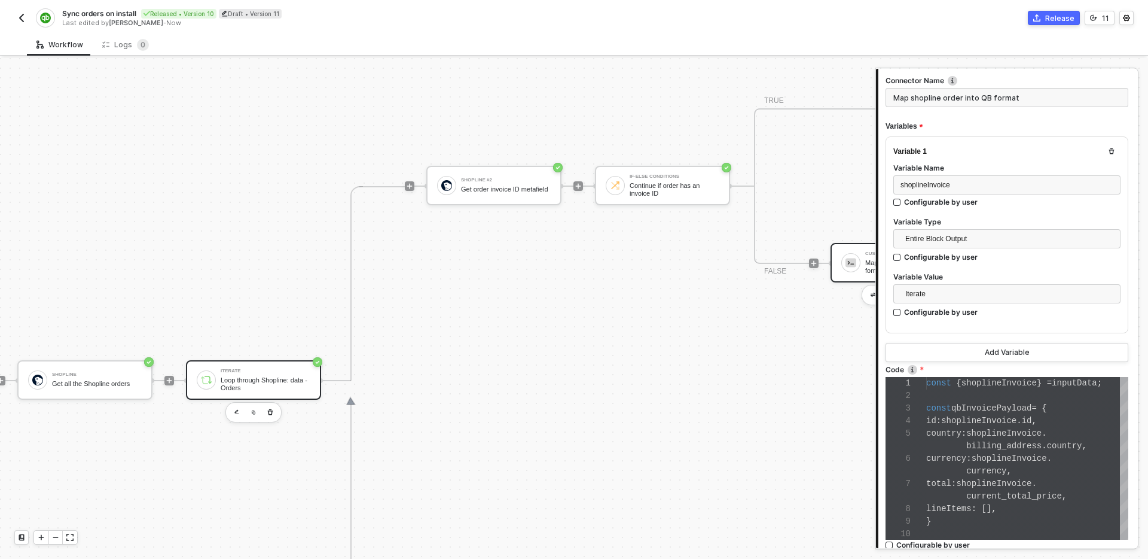
click at [299, 386] on div "Loop through Shopline: data - Orders" at bounding box center [266, 383] width 90 height 15
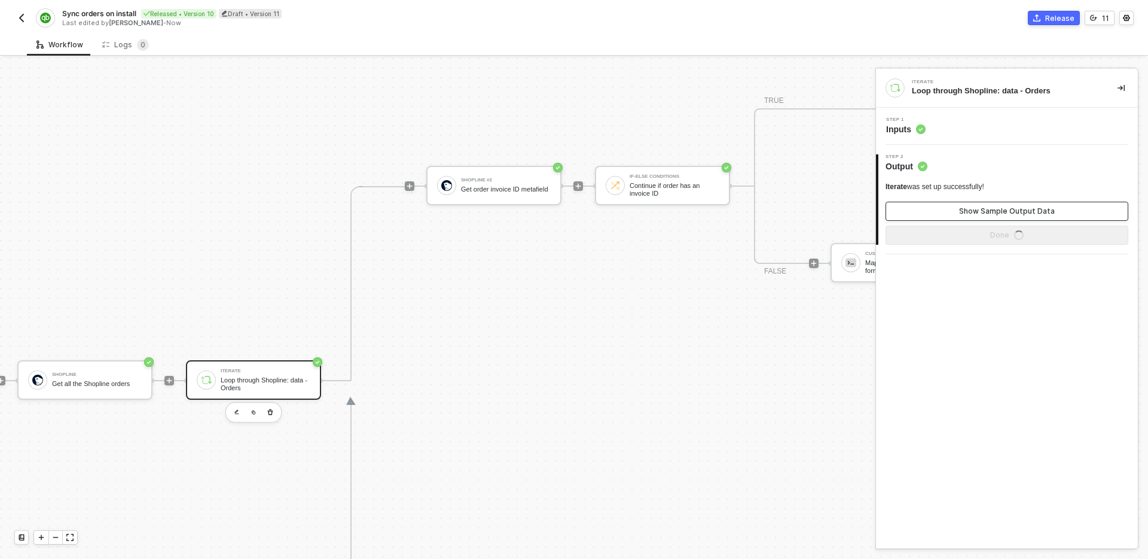
click at [1030, 202] on button "Show Sample Output Data" at bounding box center [1007, 211] width 243 height 19
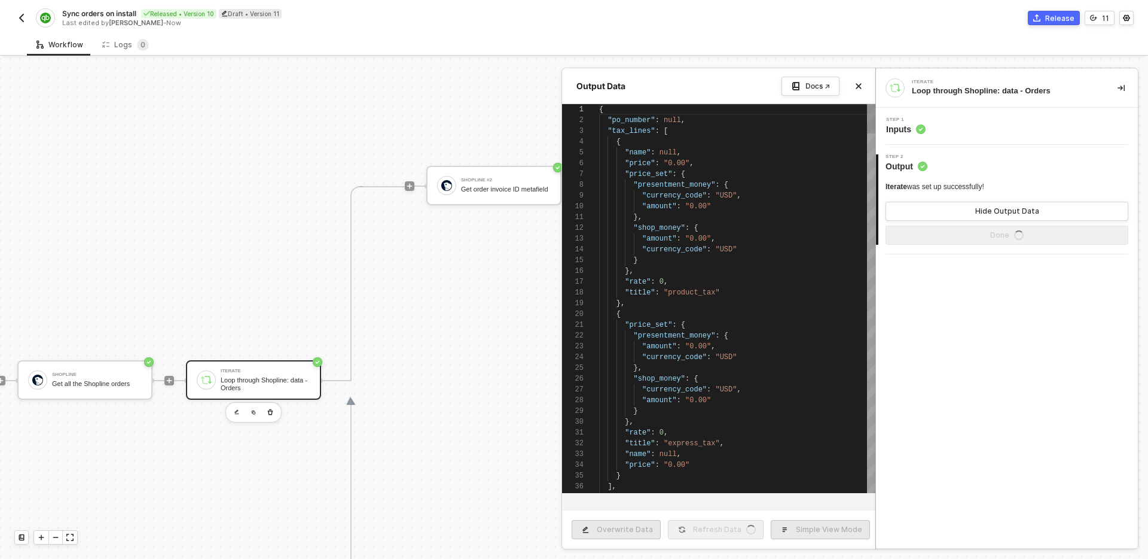
scroll to position [108, 0]
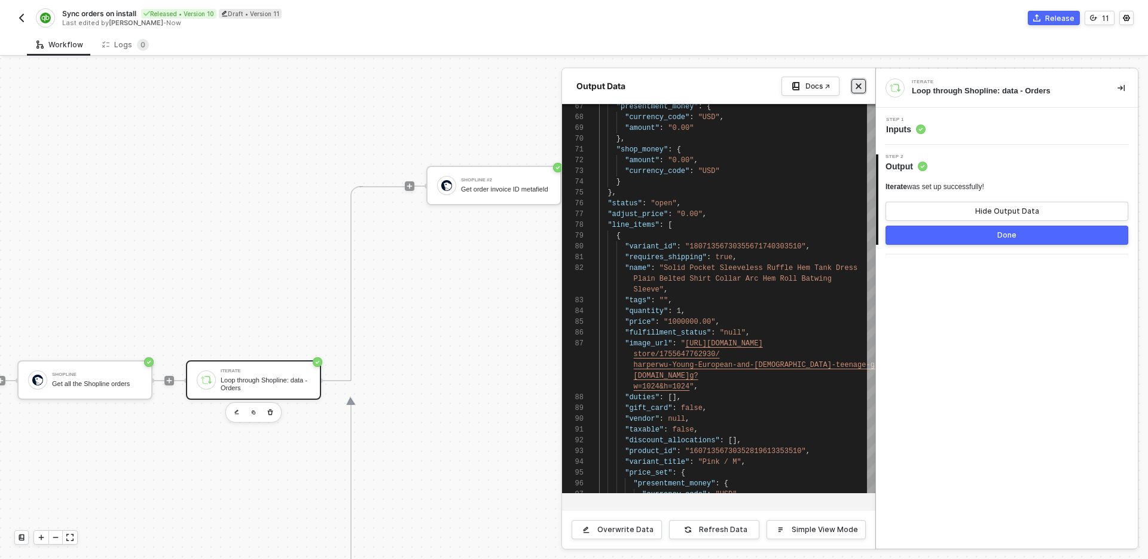
click at [860, 86] on icon "icon-close" at bounding box center [858, 86] width 7 height 7
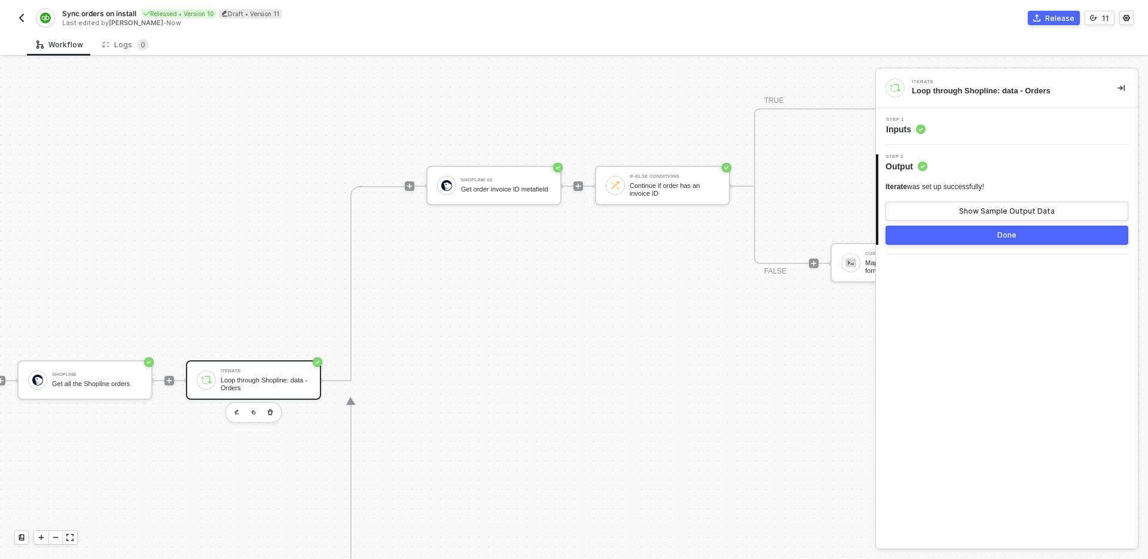
click at [855, 268] on div at bounding box center [850, 262] width 19 height 19
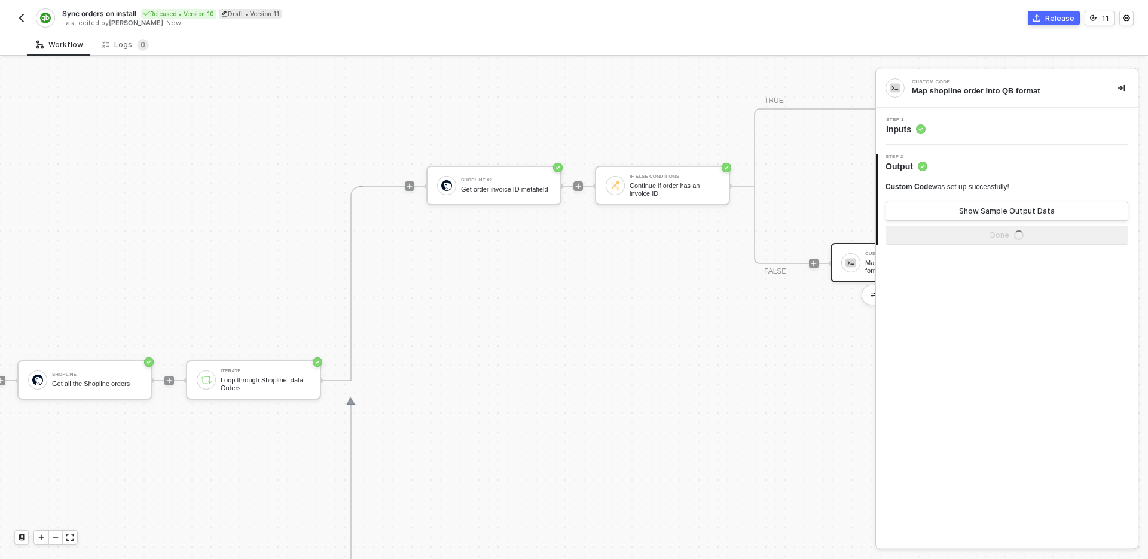
click at [992, 132] on div "Step 1 Inputs" at bounding box center [1008, 126] width 259 height 18
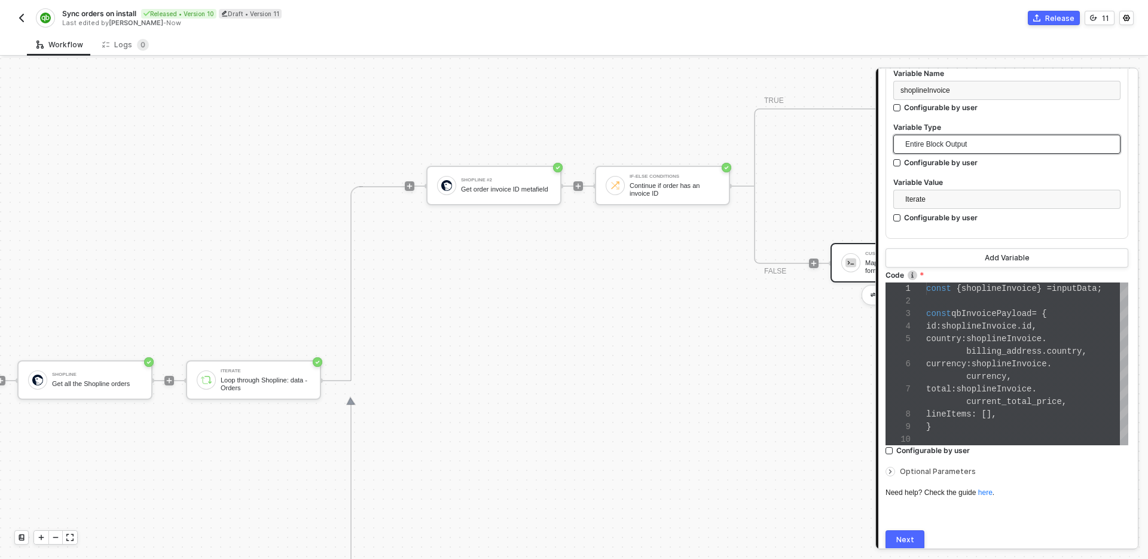
scroll to position [173, 0]
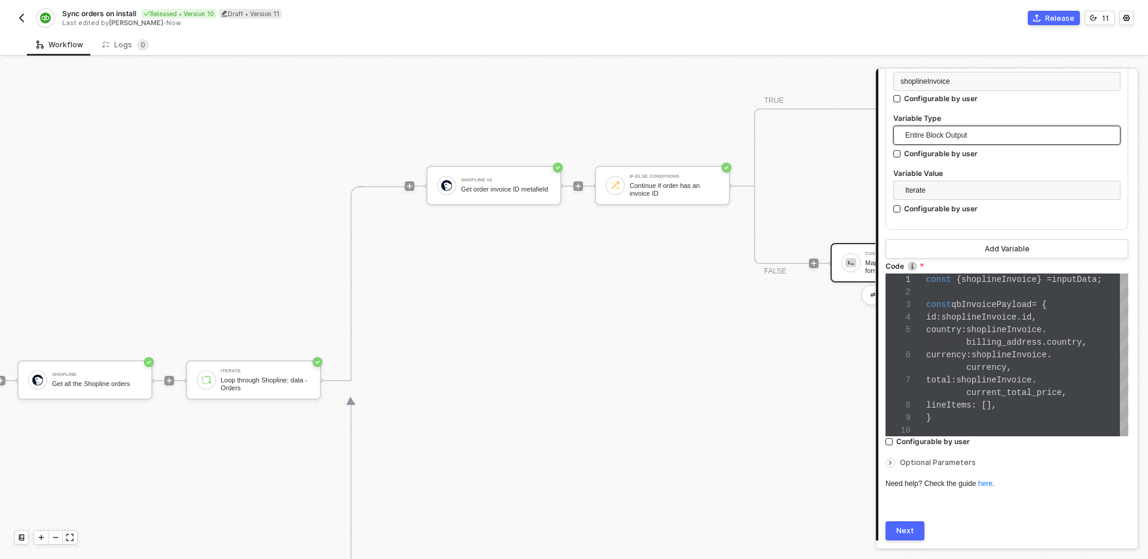
click at [984, 308] on span "qbInvoicePayload" at bounding box center [991, 305] width 80 height 10
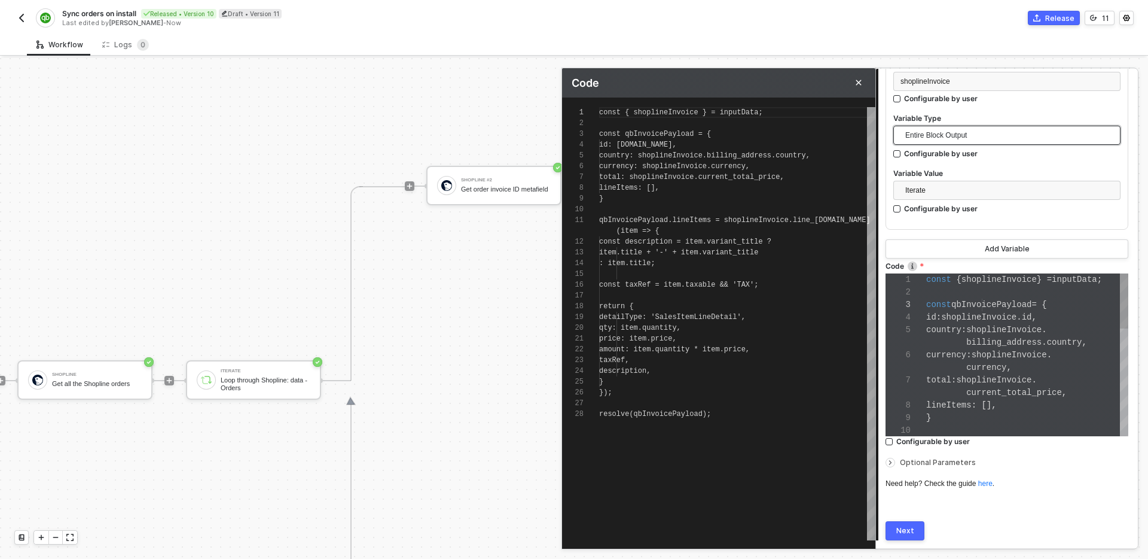
scroll to position [108, 0]
click at [810, 219] on div "1 2 3 4 5 6 7 8 9 10 11 12 13 14 15 16 17 18 19 20 21 22 23 24 25 26 27 28 cons…" at bounding box center [718, 323] width 313 height 433
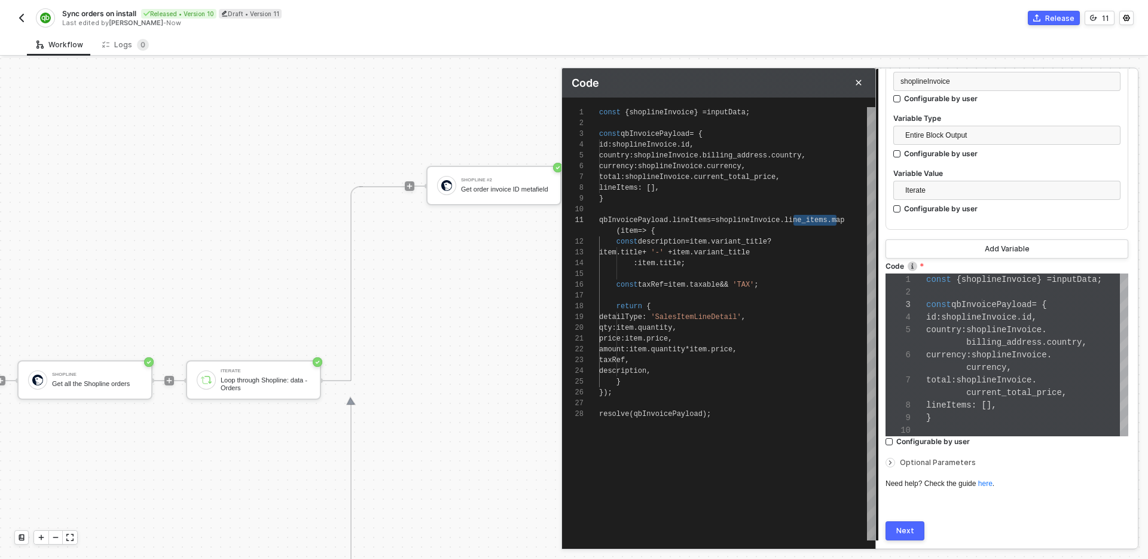
click at [694, 188] on div "lineItems : []," at bounding box center [737, 187] width 276 height 11
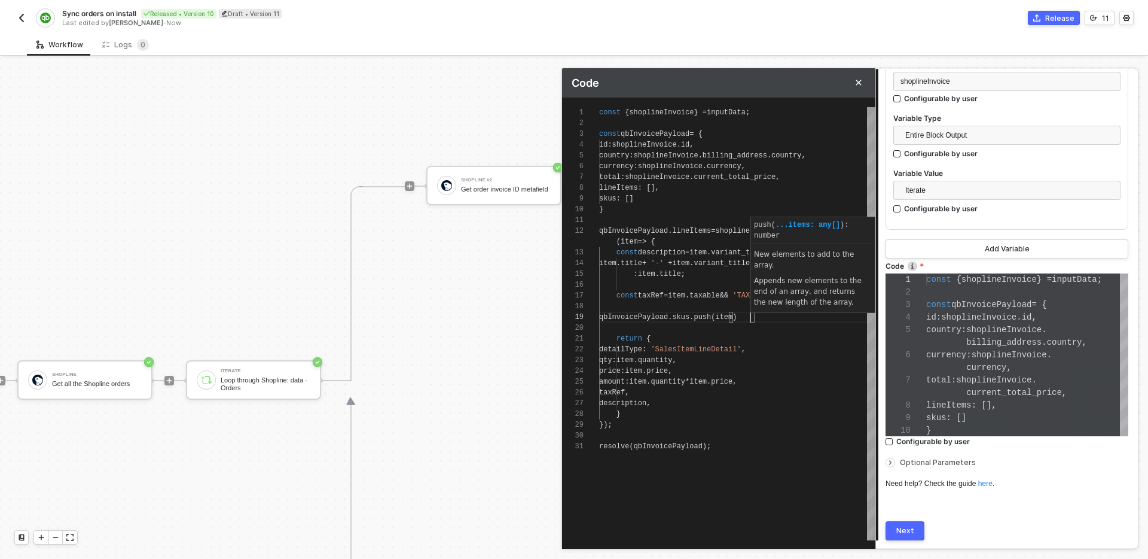
scroll to position [86, 155]
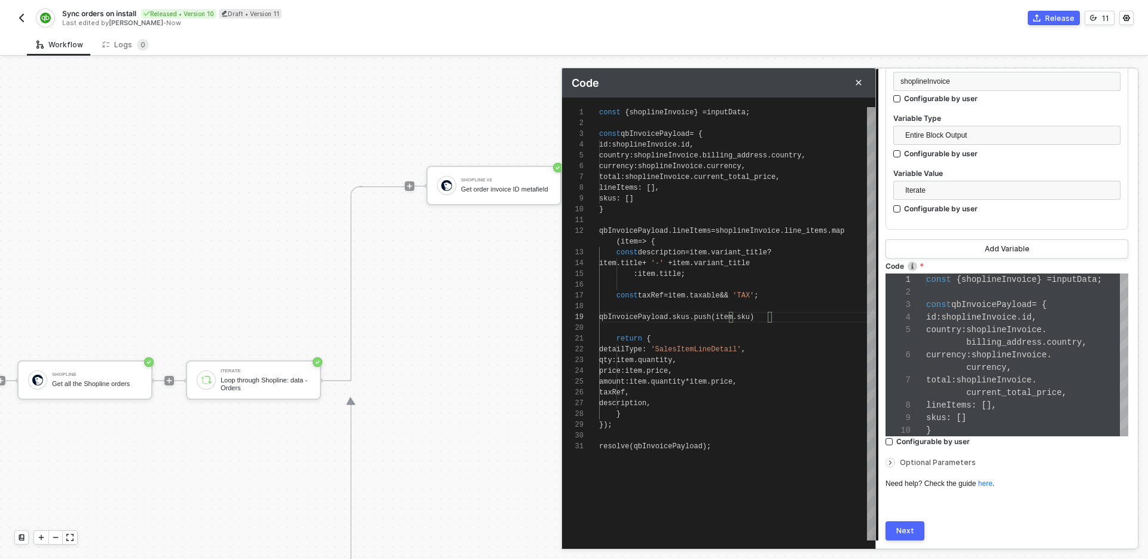
type textarea "qbInvoicePayload.lineItems = shoplineInvoice.line_[DOMAIN_NAME](item => { const…"
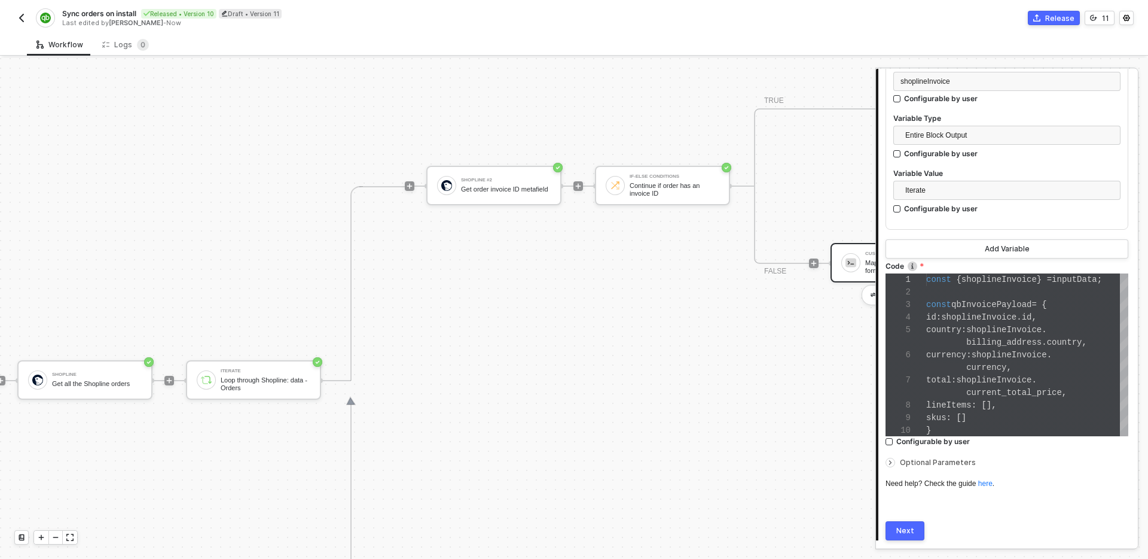
click at [913, 522] on button "Next" at bounding box center [905, 530] width 39 height 19
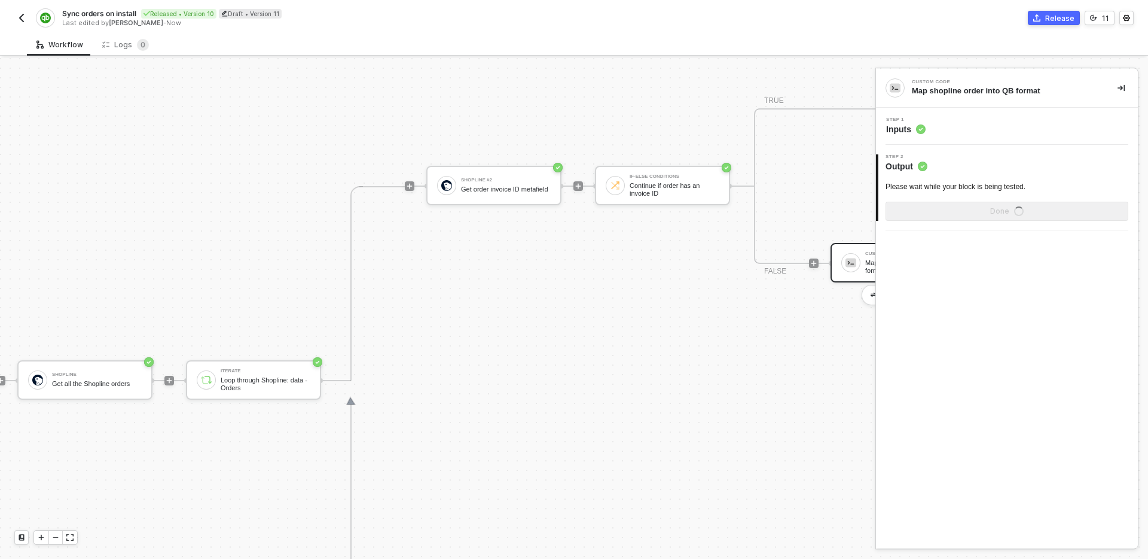
scroll to position [0, 0]
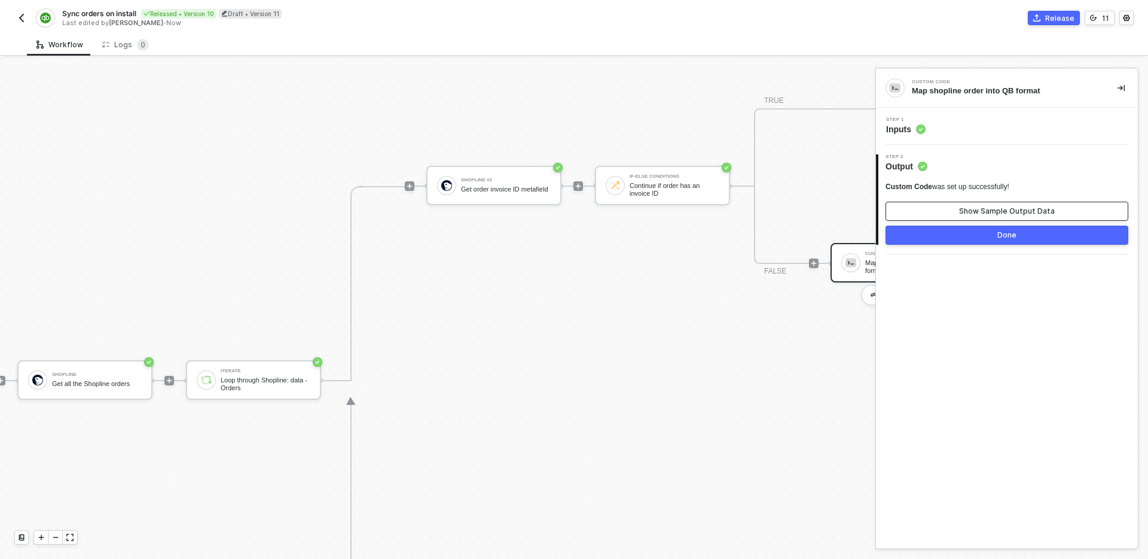
click at [972, 217] on button "Show Sample Output Data" at bounding box center [1007, 211] width 243 height 19
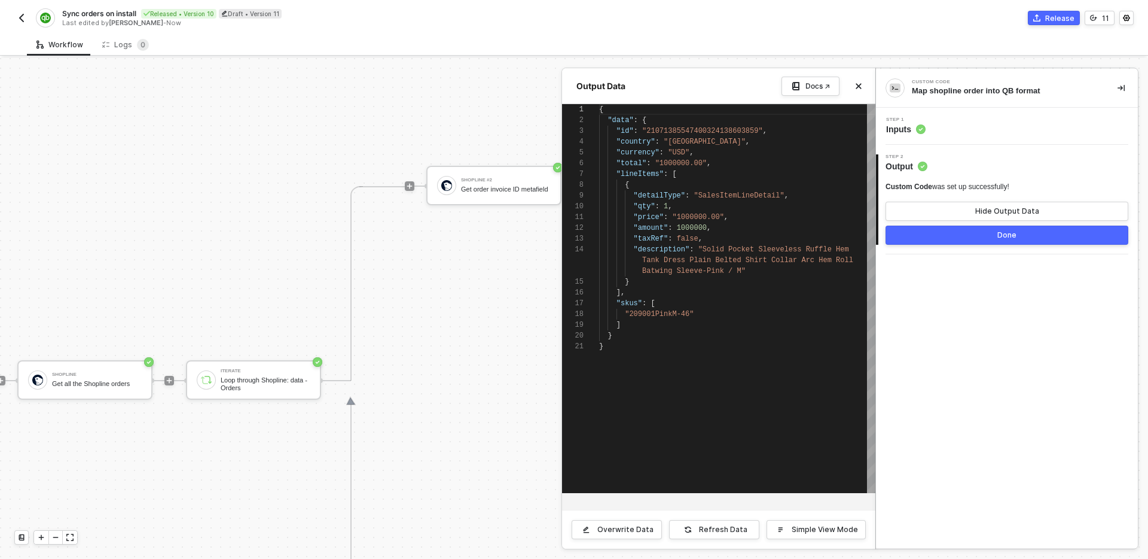
scroll to position [108, 0]
click at [929, 237] on button "Done" at bounding box center [1007, 234] width 243 height 19
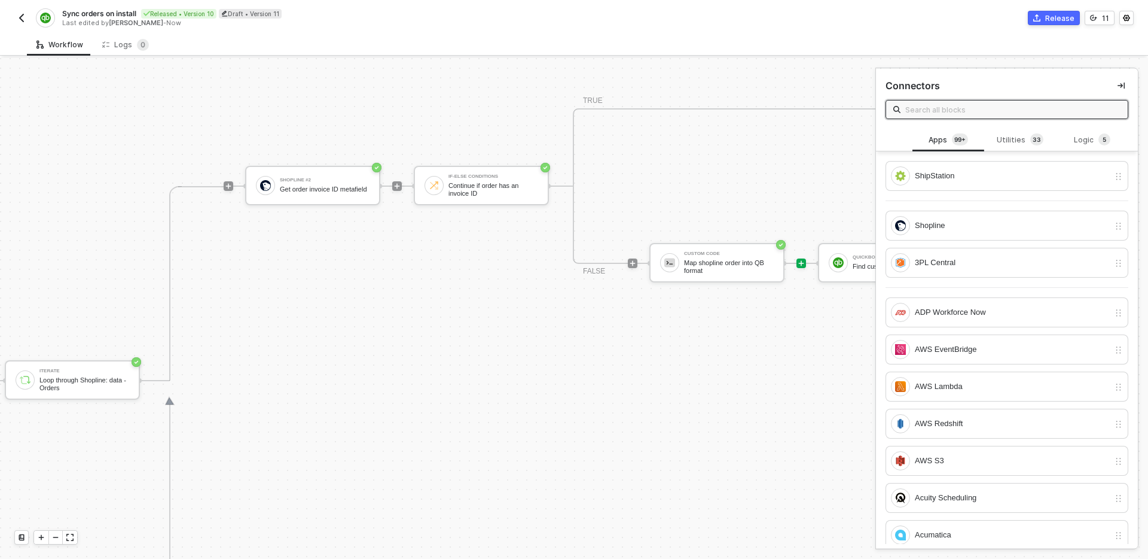
scroll to position [342, 1089]
click at [706, 265] on div "Map shopline order into QB format" at bounding box center [728, 266] width 90 height 15
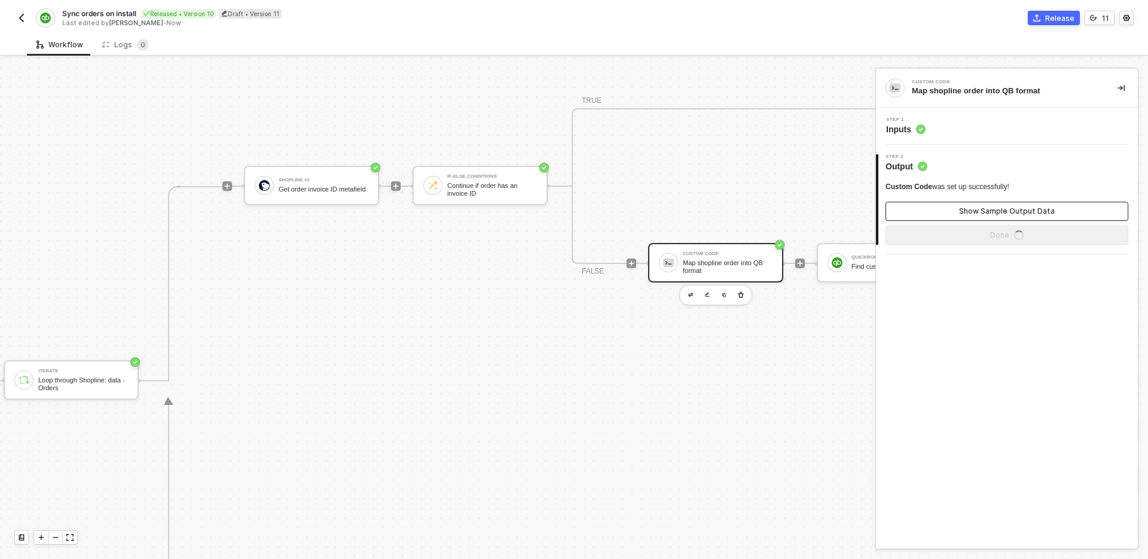
click at [964, 210] on div "Show Sample Output Data" at bounding box center [1007, 211] width 96 height 10
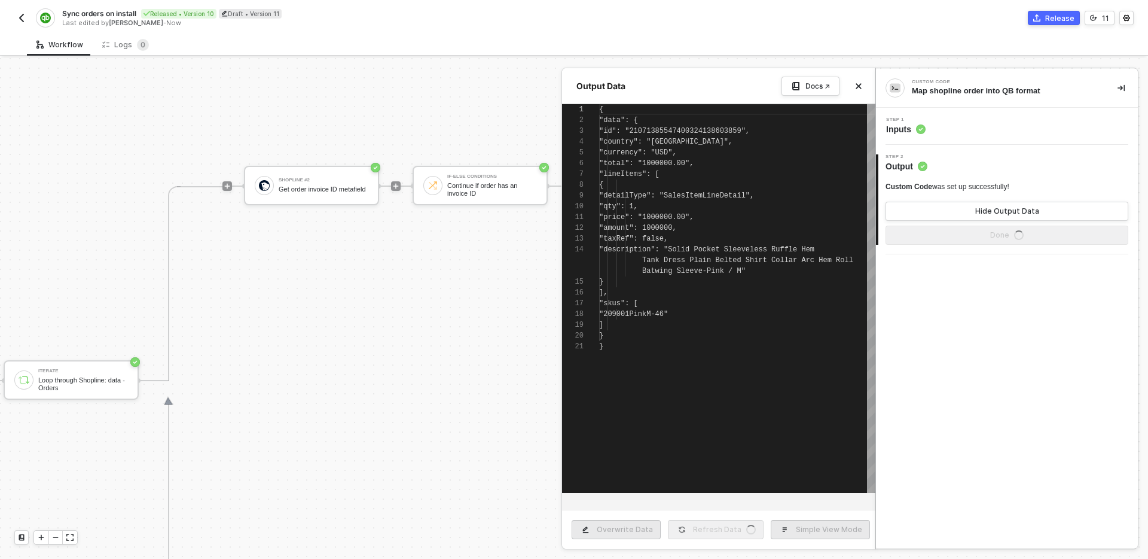
scroll to position [108, 0]
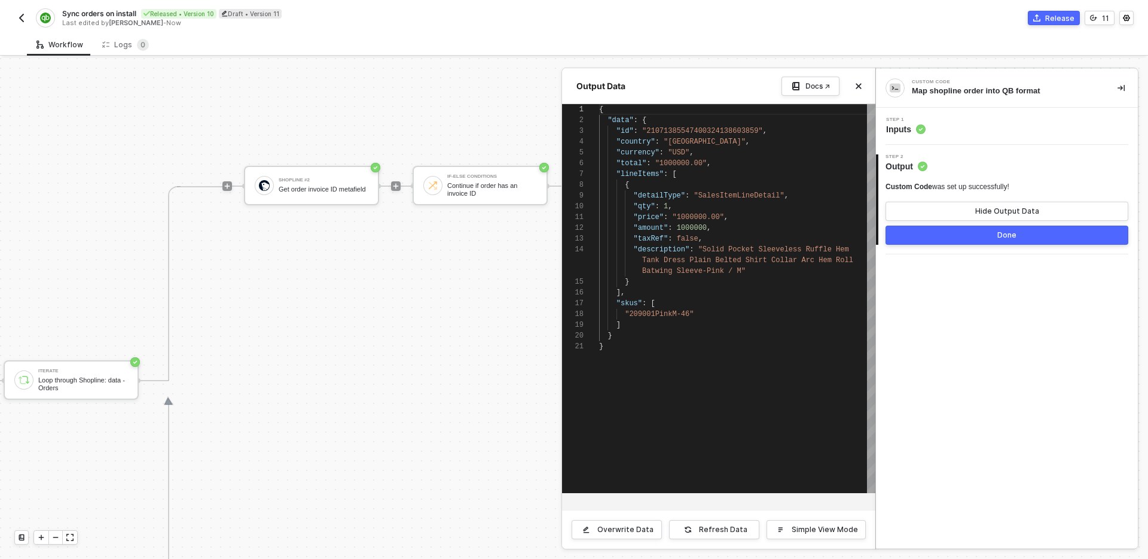
click at [1003, 230] on button "Done" at bounding box center [1007, 234] width 243 height 19
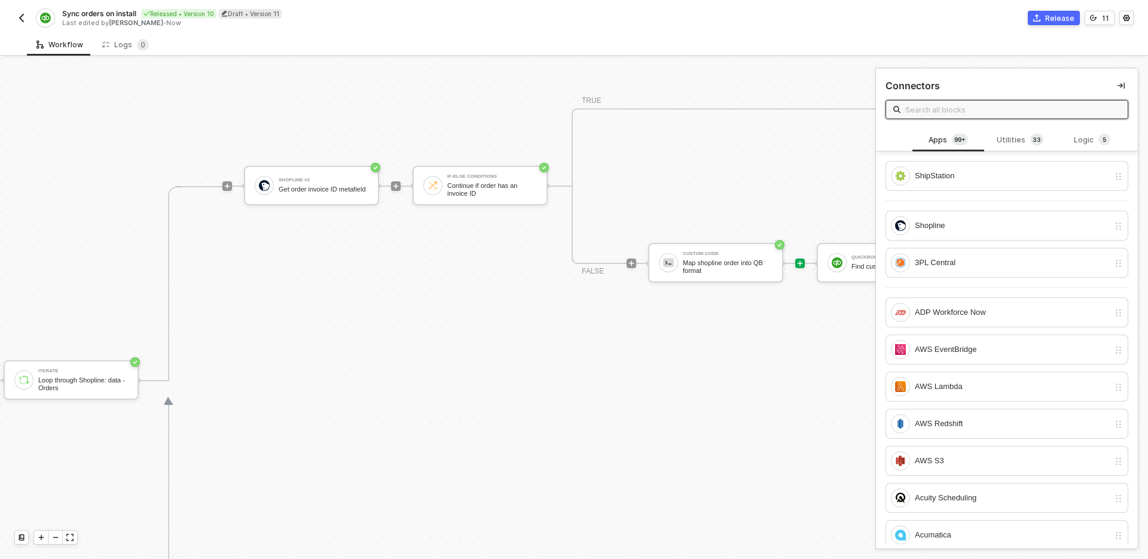
click at [750, 377] on div "Shopline #2 Get order invoice ID metafield If-Else Conditions Continue if order…" at bounding box center [1140, 186] width 1793 height 389
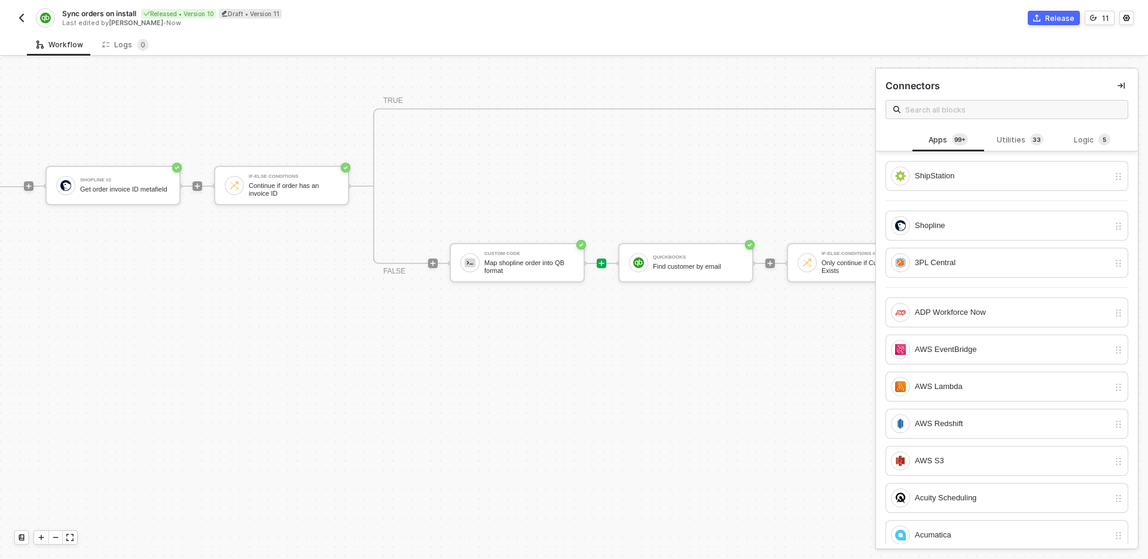
scroll to position [342, 1289]
click at [601, 264] on icon "icon-play" at bounding box center [601, 262] width 5 height 5
click at [957, 112] on input "text" at bounding box center [1012, 109] width 215 height 13
click at [683, 193] on div "TRUE FALSE Custom Code Map shopline order into QB format QuickBooks Find custom…" at bounding box center [1094, 185] width 1443 height 155
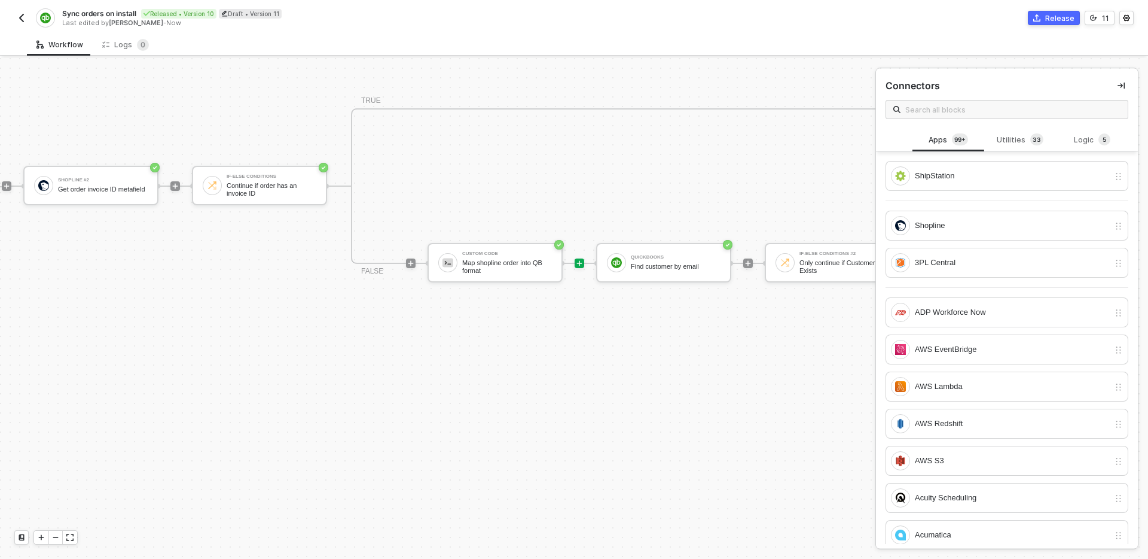
scroll to position [342, 1311]
click at [709, 324] on div "Shopline #2 Get order invoice ID metafield If-Else Conditions Continue if order…" at bounding box center [918, 186] width 1793 height 389
click at [910, 86] on div "Connectors" at bounding box center [913, 86] width 54 height 13
click at [966, 85] on div "Connectors" at bounding box center [1007, 85] width 243 height 14
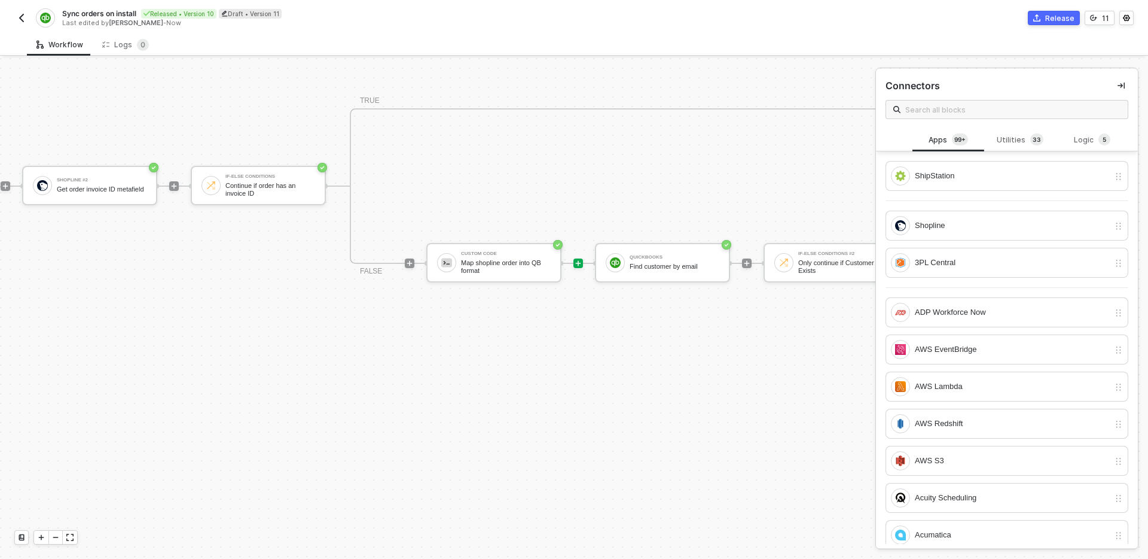
click at [569, 297] on div "Shopline #2 Get order invoice ID metafield If-Else Conditions Continue if order…" at bounding box center [918, 186] width 1793 height 389
click at [522, 264] on div "Map shopline order into QB format" at bounding box center [506, 266] width 90 height 15
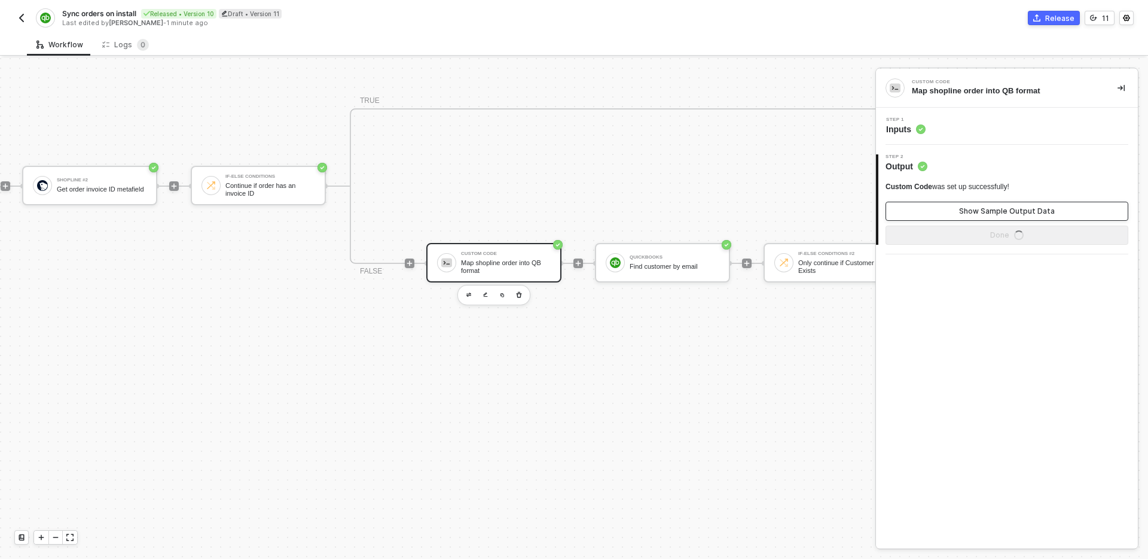
click at [935, 210] on button "Show Sample Output Data" at bounding box center [1007, 211] width 243 height 19
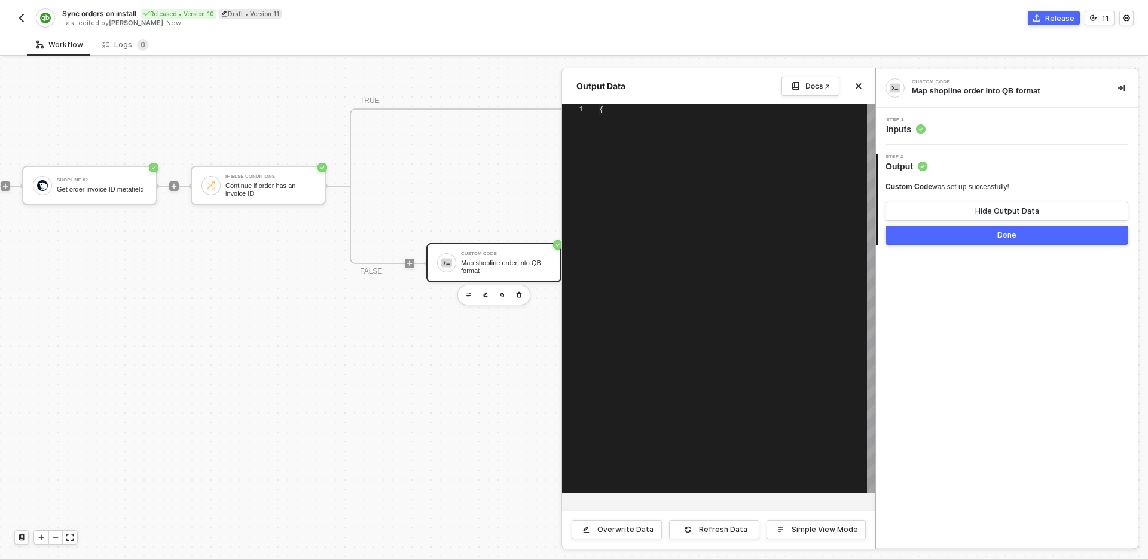
type textarea "{ "data": { "id": "21071385547400324138603859", "country": "Singapore", "curren…"
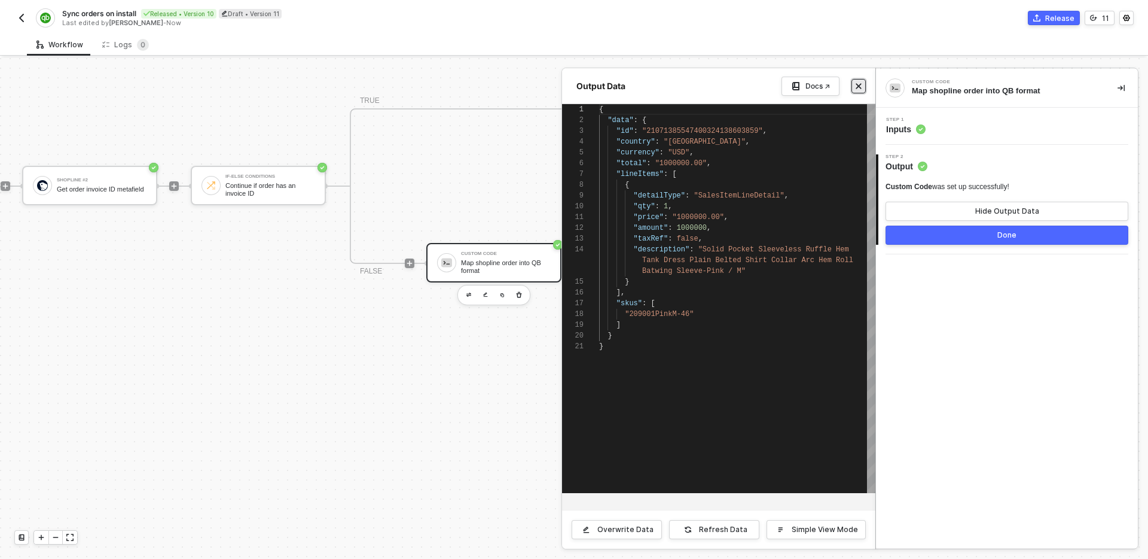
click at [858, 87] on icon "icon-close" at bounding box center [858, 86] width 5 height 5
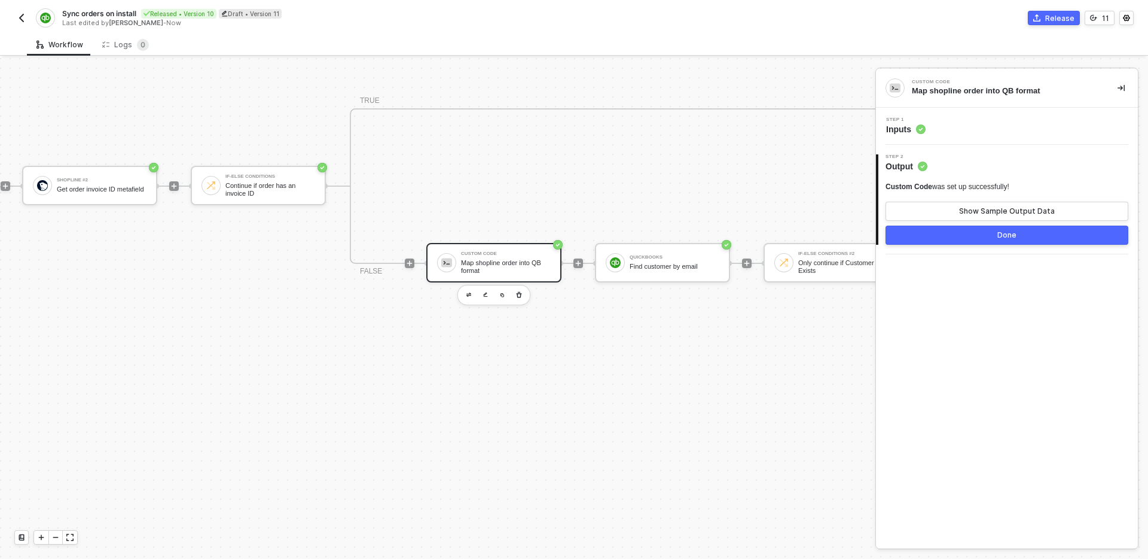
click at [1005, 117] on div "Step 1 Inputs" at bounding box center [1008, 126] width 259 height 18
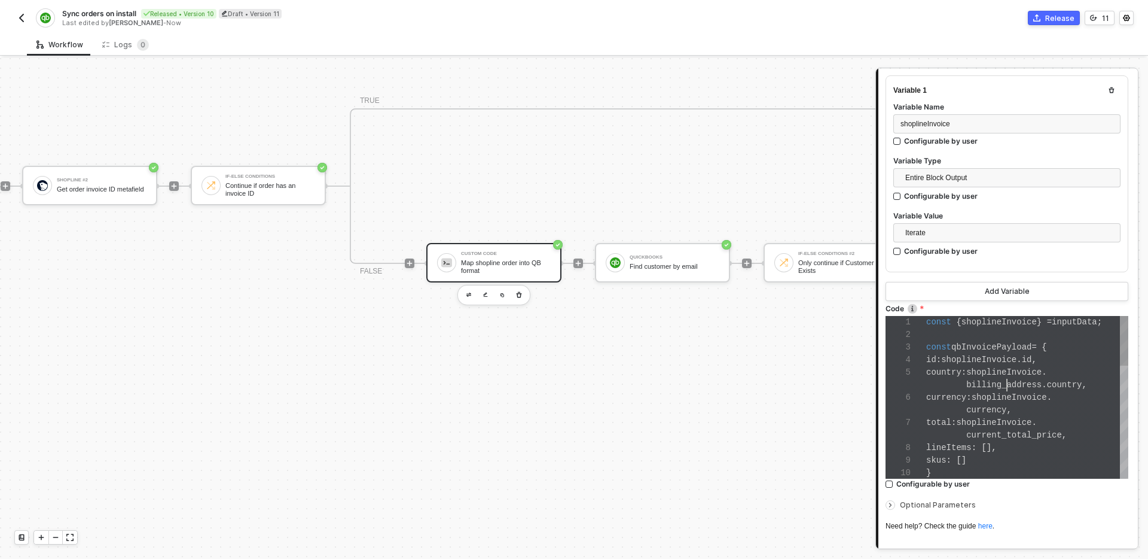
scroll to position [50, 81]
click at [1009, 389] on div "billing_address . country ," at bounding box center [1027, 385] width 202 height 13
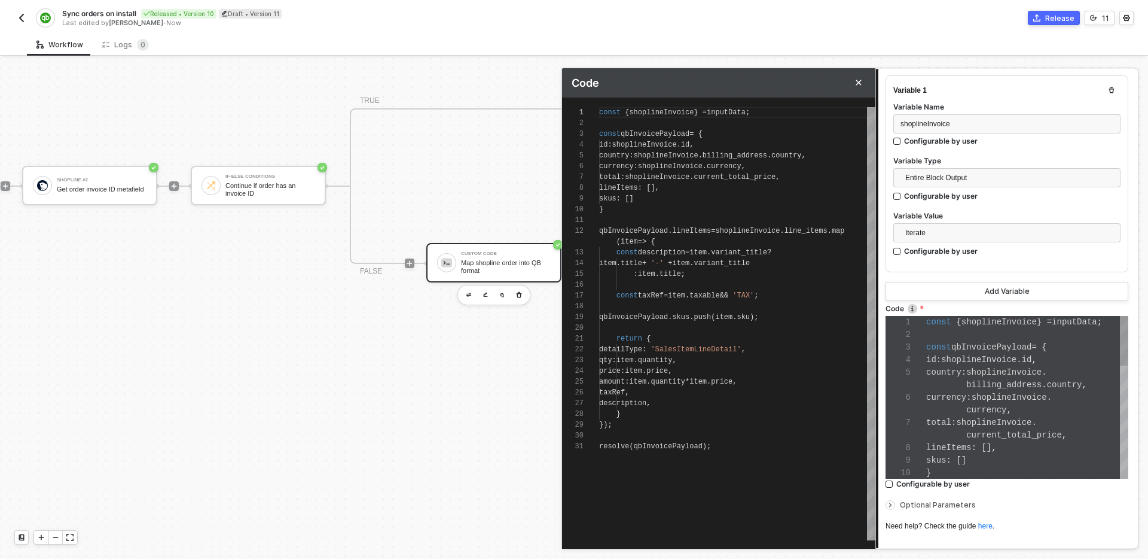
scroll to position [108, 0]
click at [665, 197] on div "skus : []" at bounding box center [737, 198] width 276 height 11
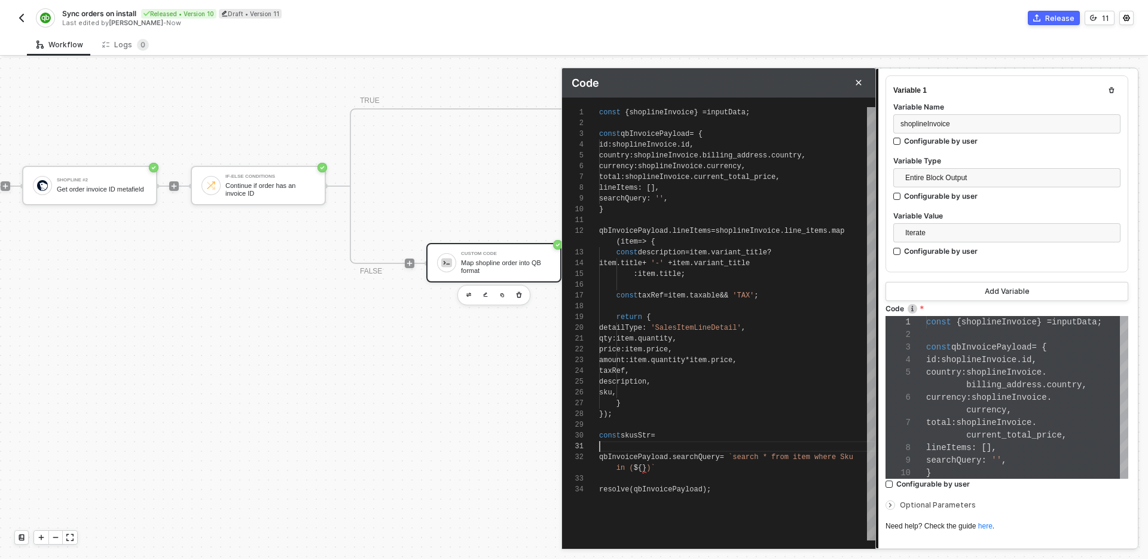
scroll to position [11, 0]
paste textarea "[DOMAIN_NAME]"
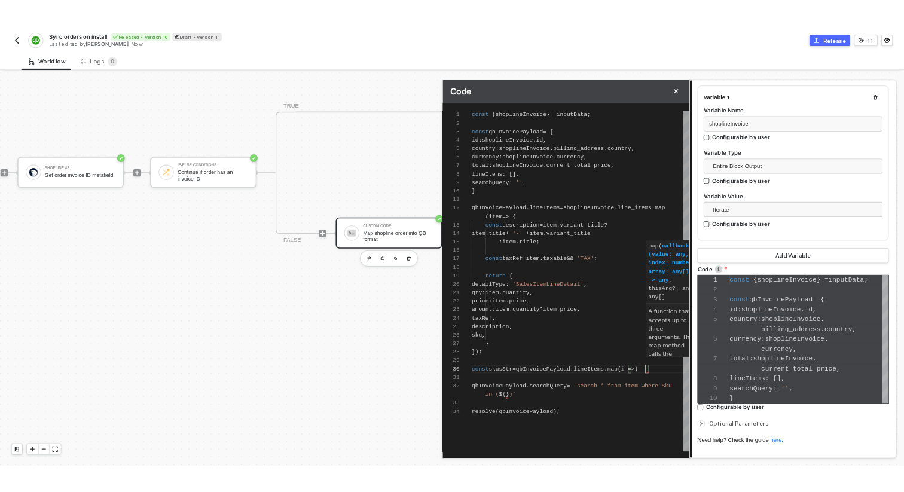
scroll to position [0, 221]
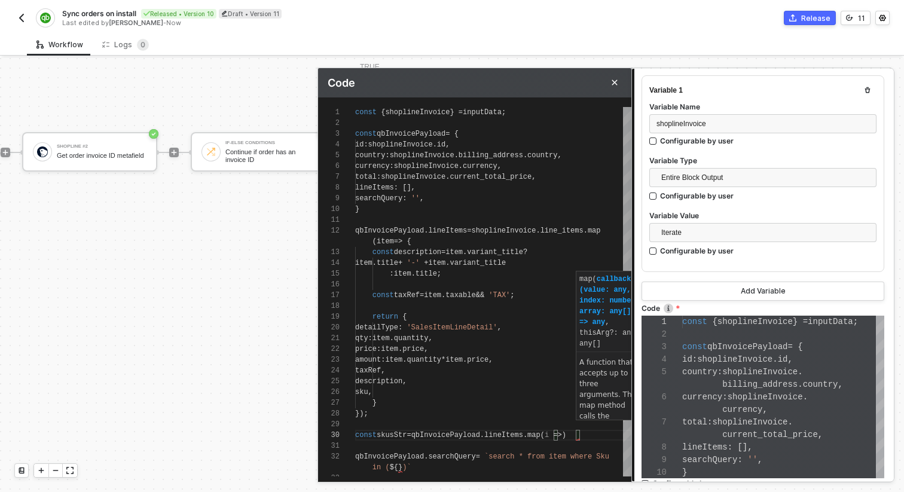
type textarea "const skusStr = [DOMAIN_NAME](i =>) qbInvoicePayload.searchQuery = `search * fr…"
